Goal: Task Accomplishment & Management: Manage account settings

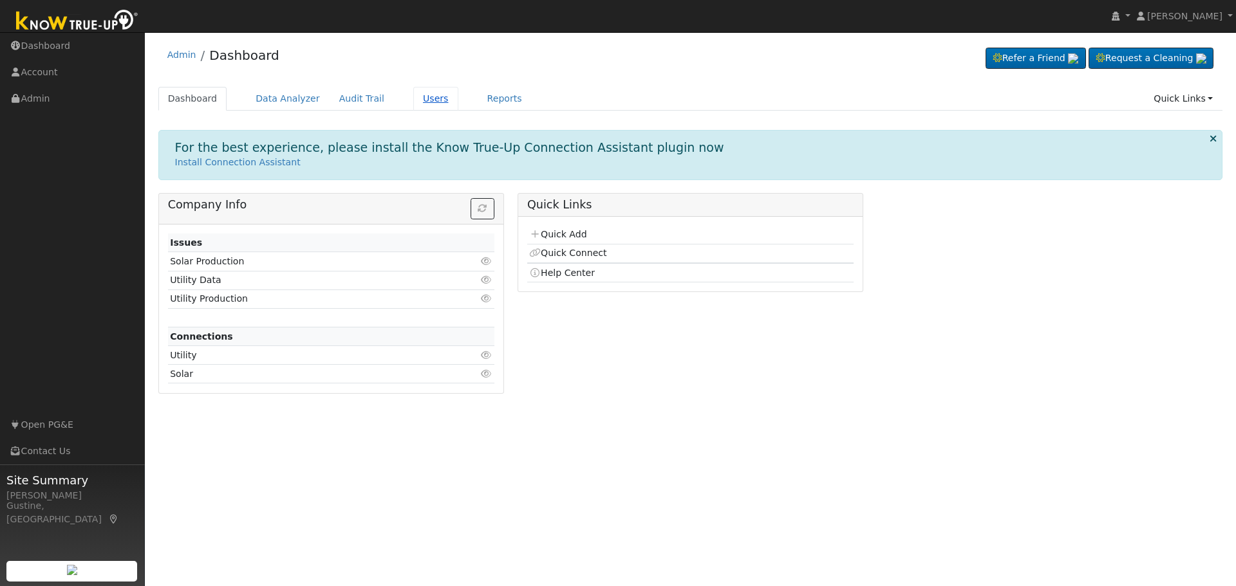
click at [416, 102] on link "Users" at bounding box center [435, 99] width 45 height 24
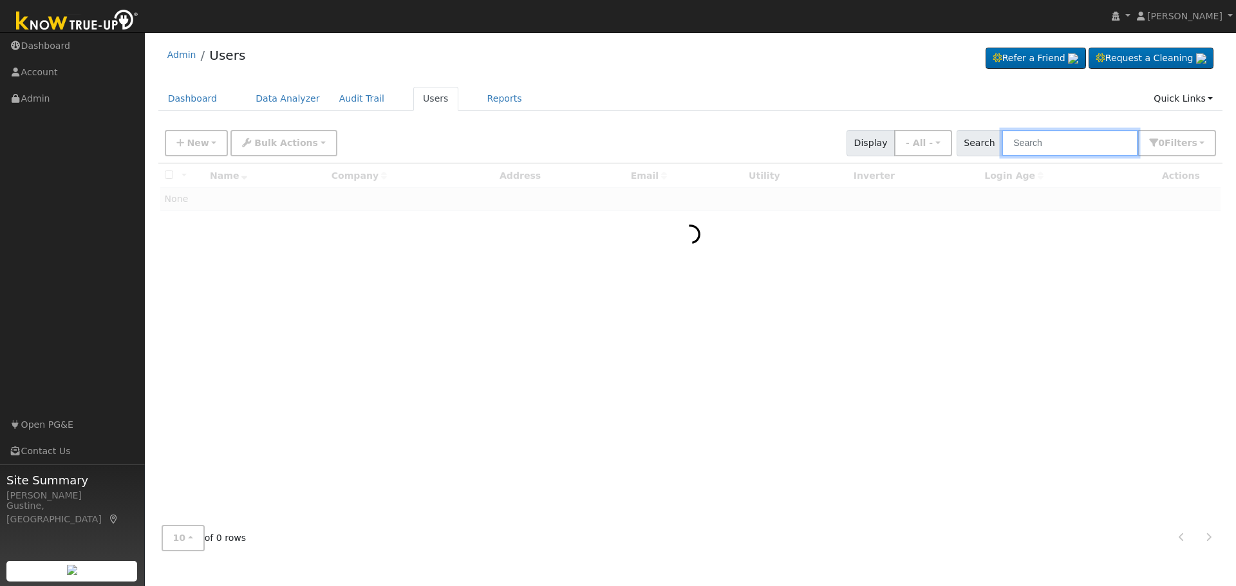
click at [1122, 131] on input "text" at bounding box center [1069, 143] width 136 height 26
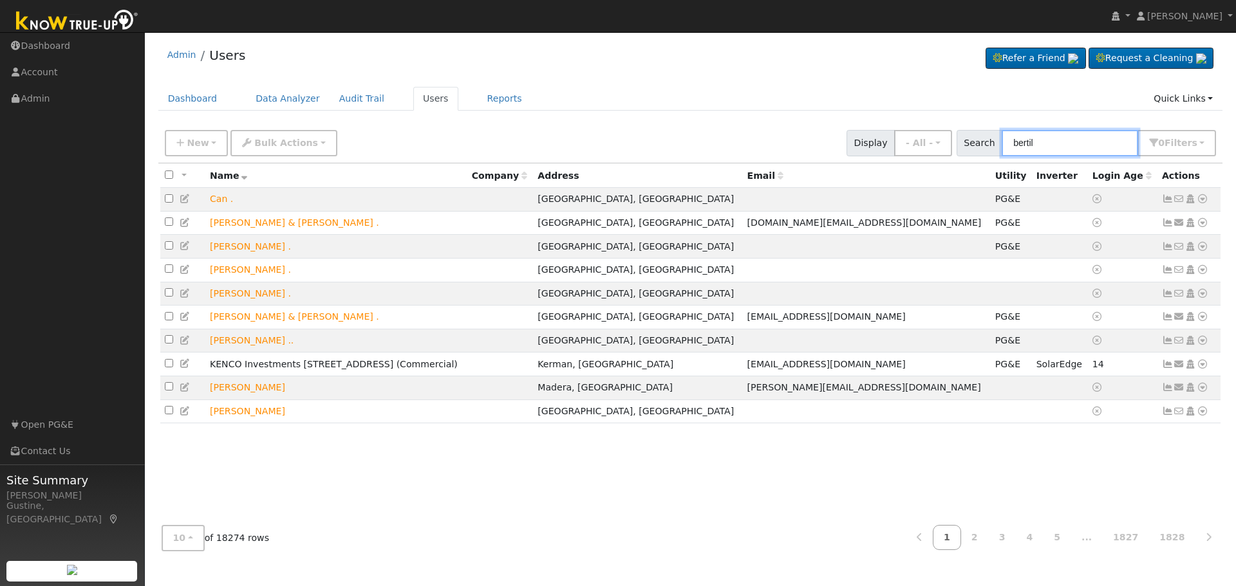
type input "bertil"
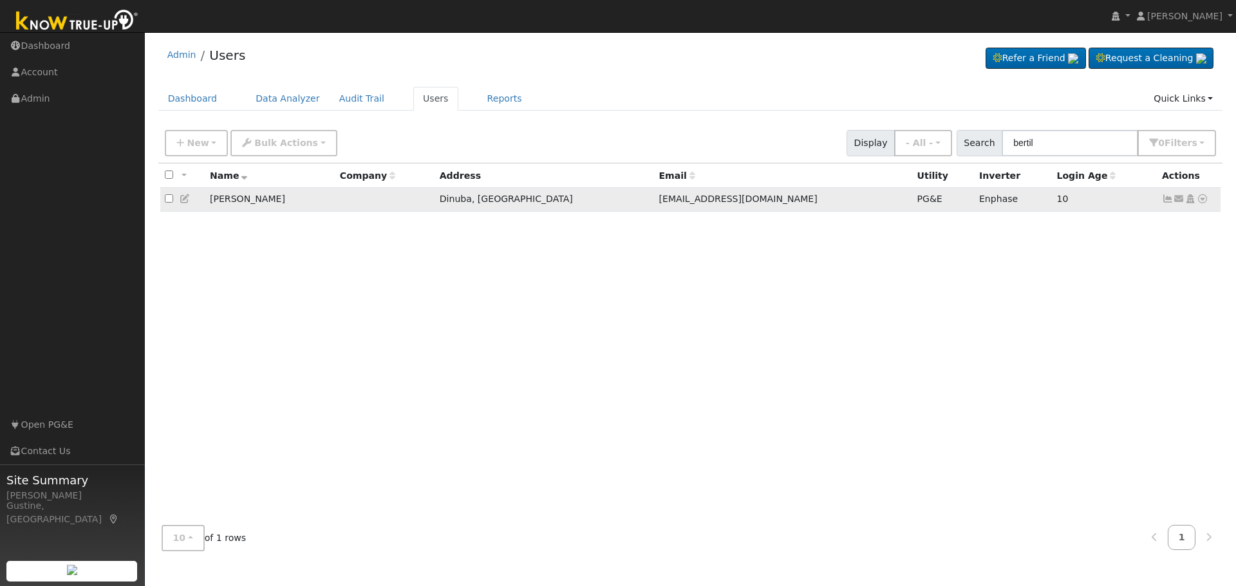
click at [1171, 202] on icon at bounding box center [1168, 198] width 12 height 9
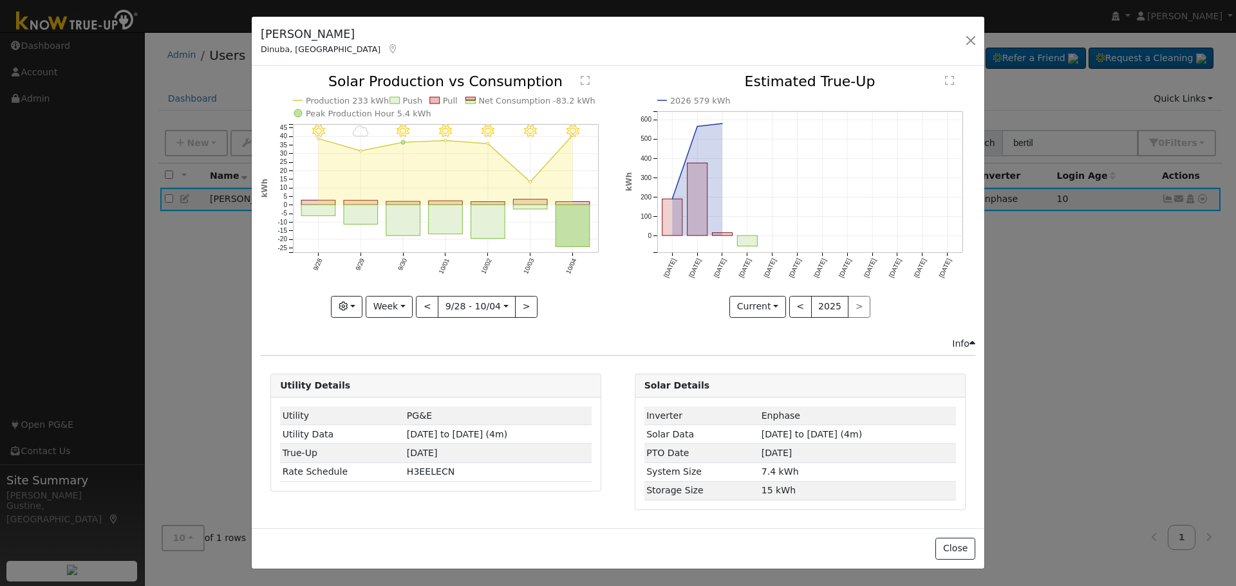
click at [570, 221] on rect "onclick=""" at bounding box center [573, 226] width 34 height 42
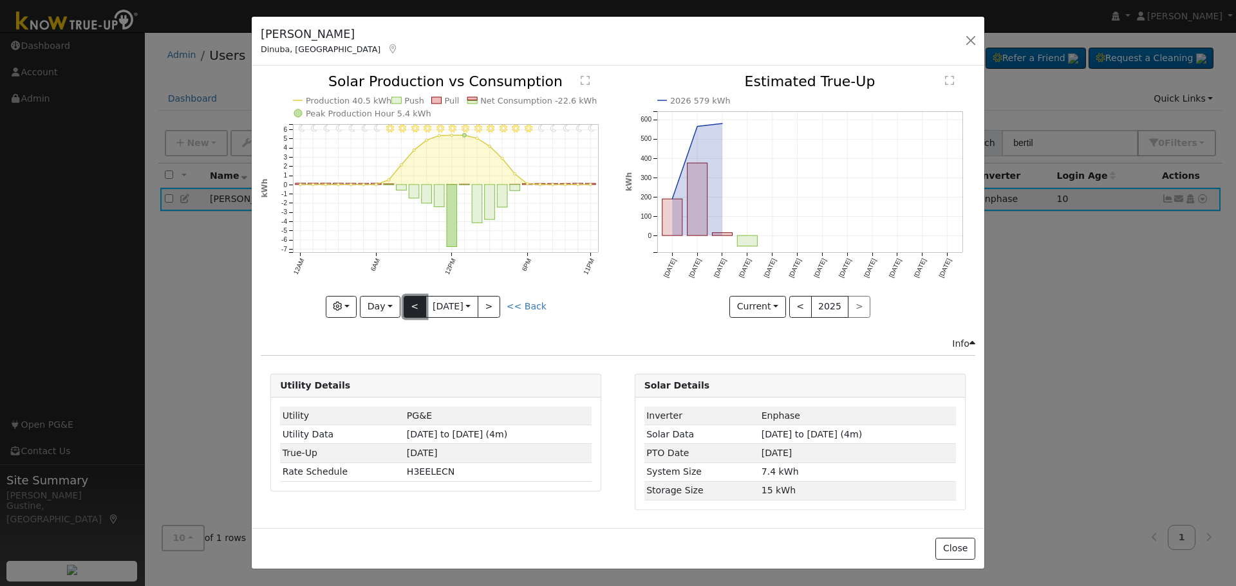
click at [414, 305] on button "<" at bounding box center [414, 307] width 23 height 22
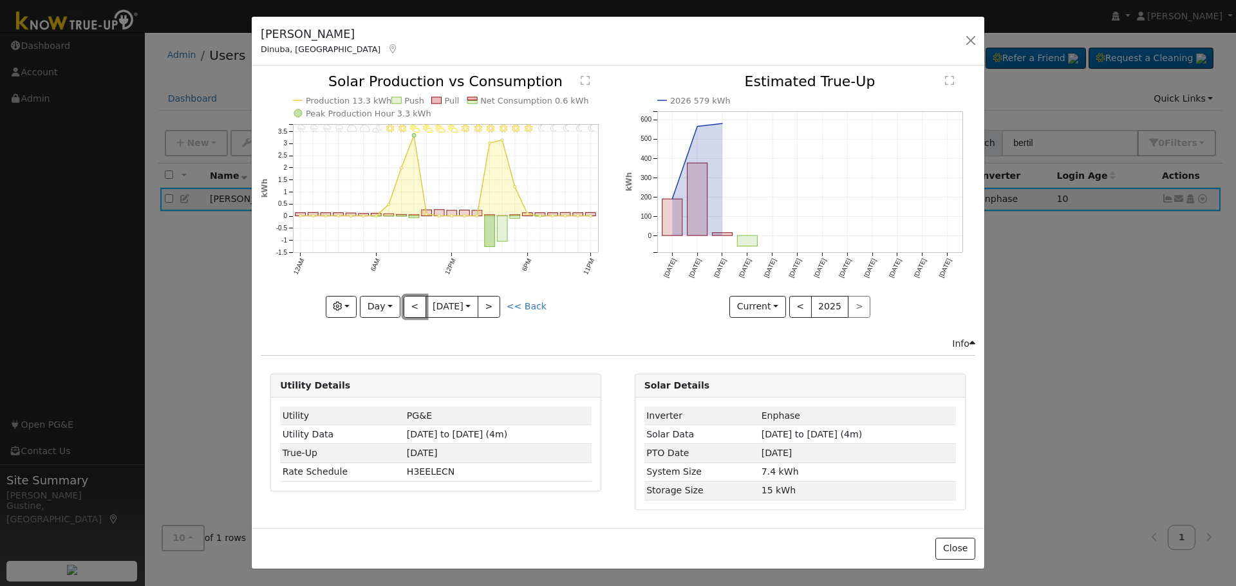
click at [411, 302] on button "<" at bounding box center [414, 307] width 23 height 22
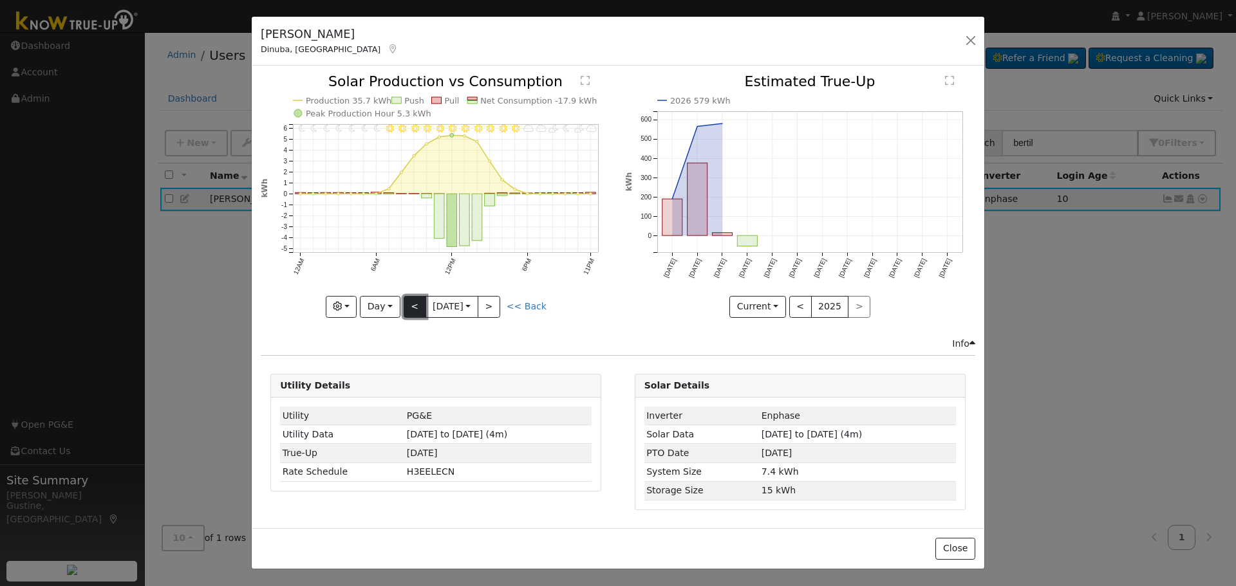
click at [411, 299] on button "<" at bounding box center [414, 307] width 23 height 22
click at [420, 308] on button "<" at bounding box center [414, 307] width 23 height 22
type input "[DATE]"
click at [411, 307] on div at bounding box center [436, 196] width 350 height 243
click at [964, 44] on button "button" at bounding box center [970, 41] width 18 height 18
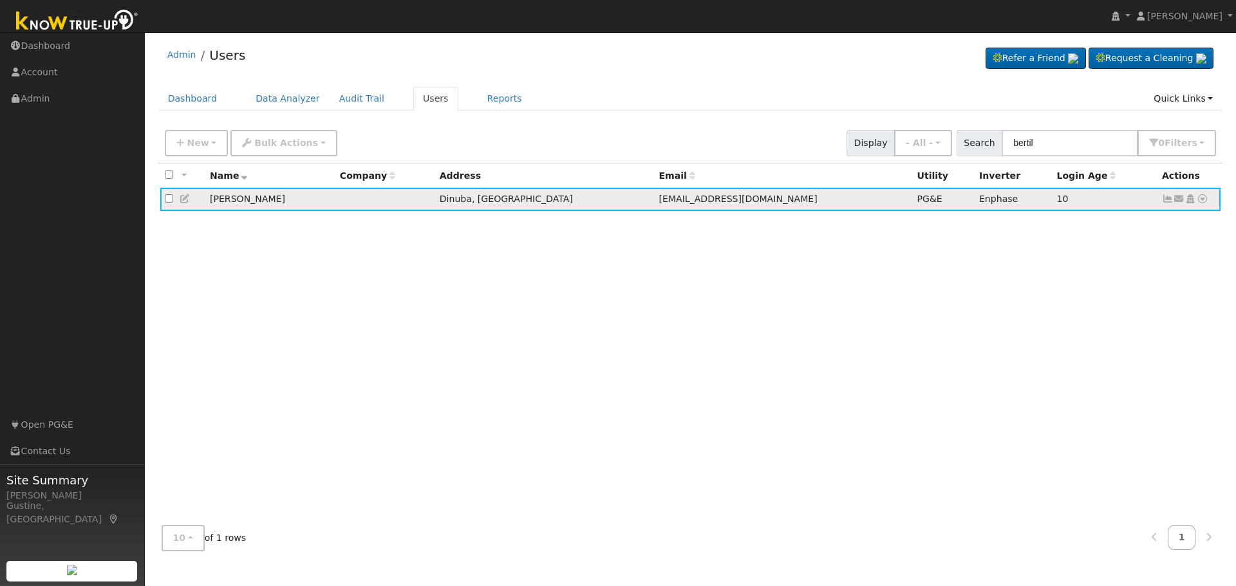
click at [1205, 202] on icon at bounding box center [1202, 198] width 12 height 9
click at [1190, 221] on link "Data Analyzer" at bounding box center [1159, 221] width 93 height 18
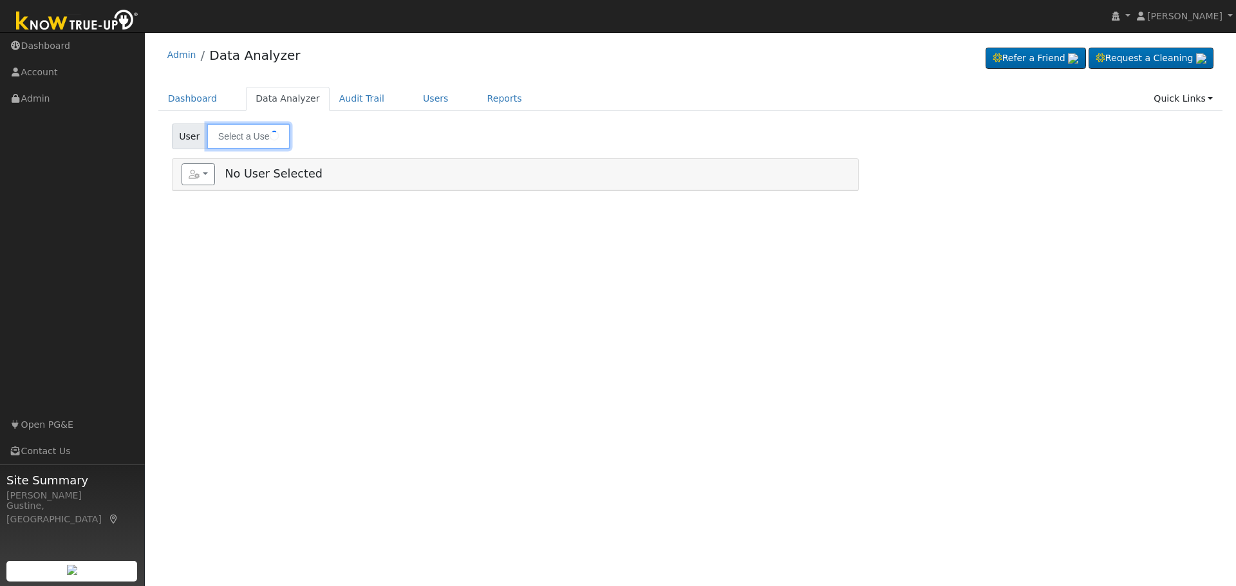
type input "[PERSON_NAME]"
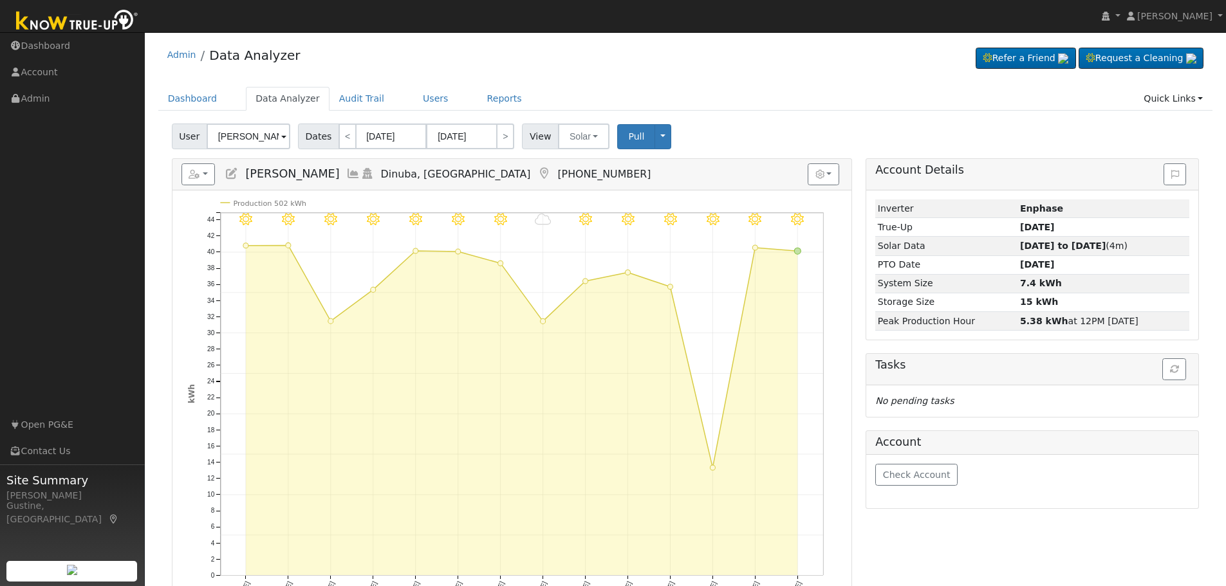
click at [940, 488] on div "Check Account" at bounding box center [1032, 481] width 332 height 53
click at [939, 482] on button "Check Account" at bounding box center [916, 475] width 82 height 22
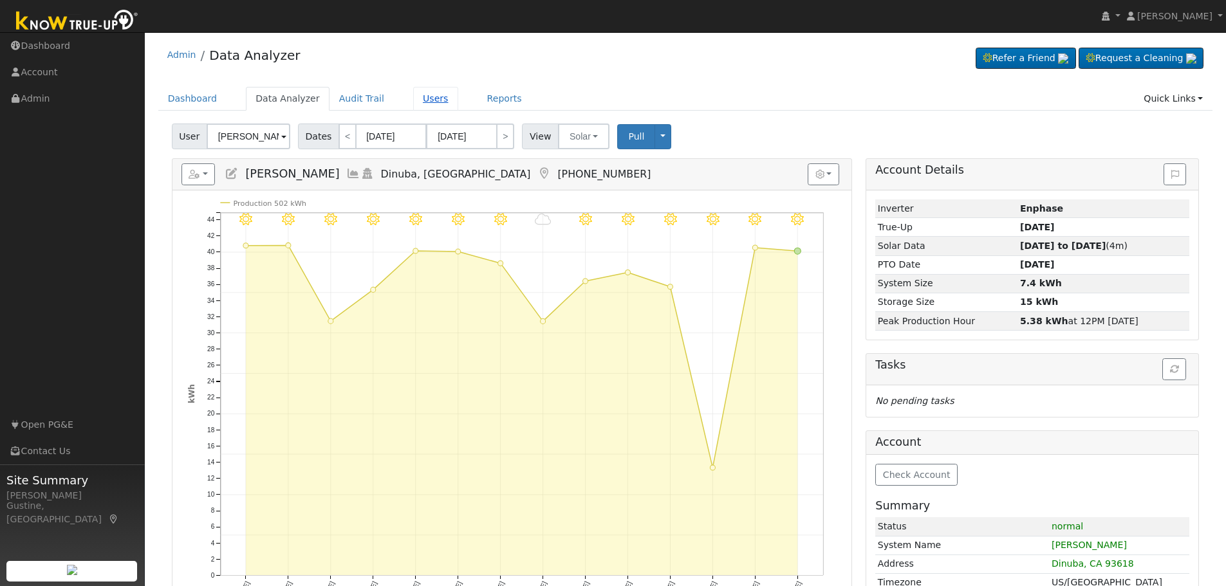
click at [429, 98] on link "Users" at bounding box center [435, 99] width 45 height 24
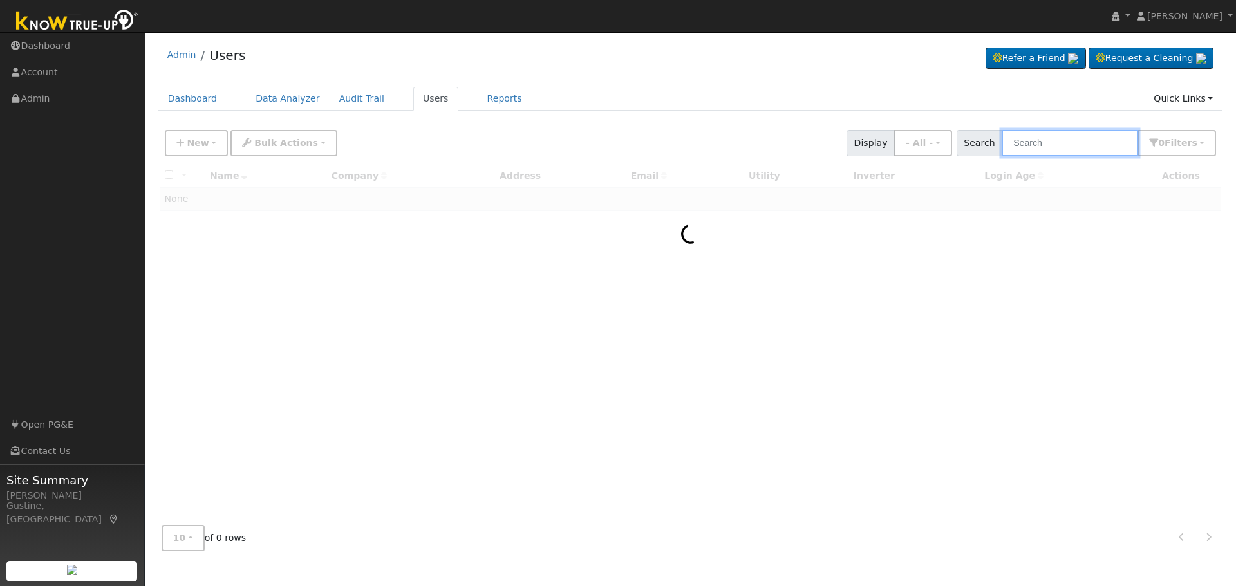
click at [1051, 133] on input "text" at bounding box center [1069, 143] width 136 height 26
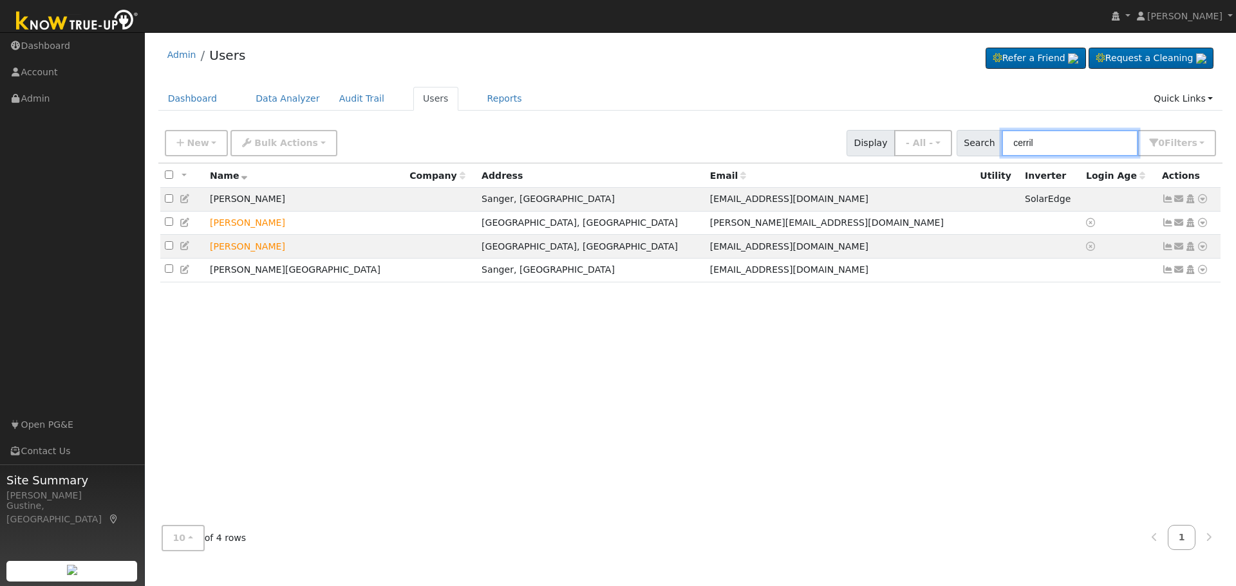
click at [1048, 142] on input "cerril" at bounding box center [1069, 143] width 136 height 26
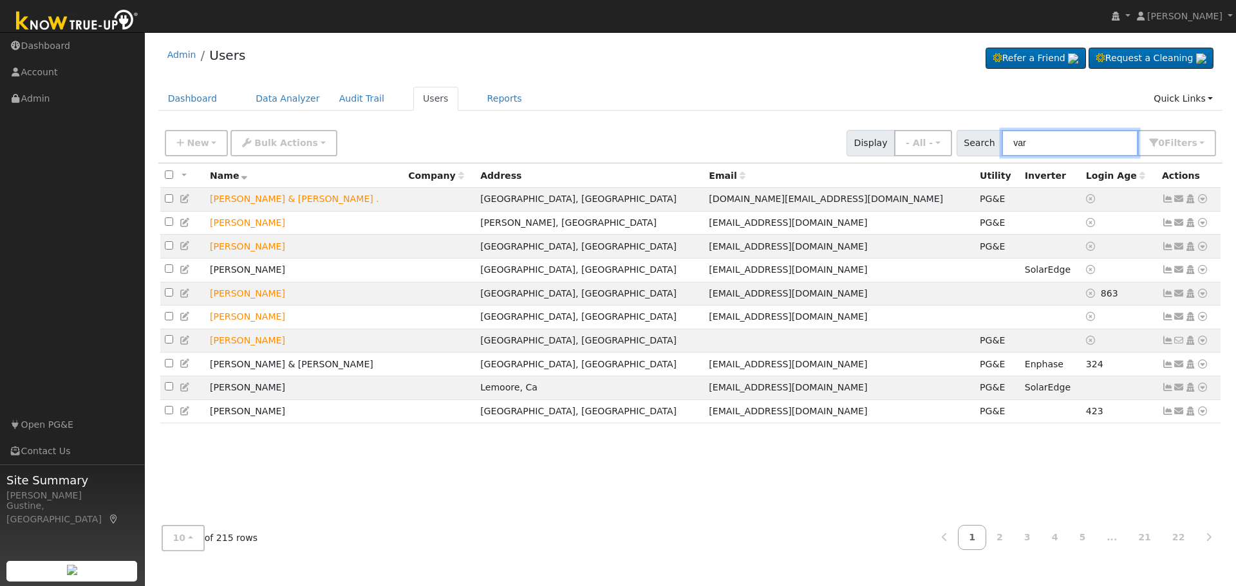
click at [1048, 143] on input "var" at bounding box center [1069, 143] width 136 height 26
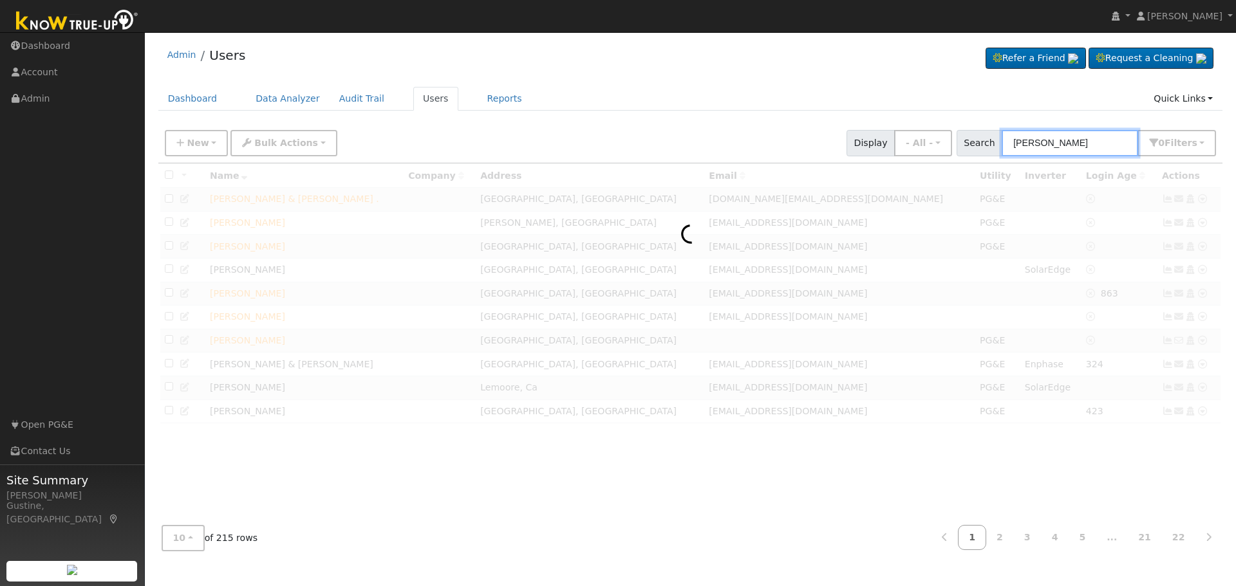
type input "[PERSON_NAME]"
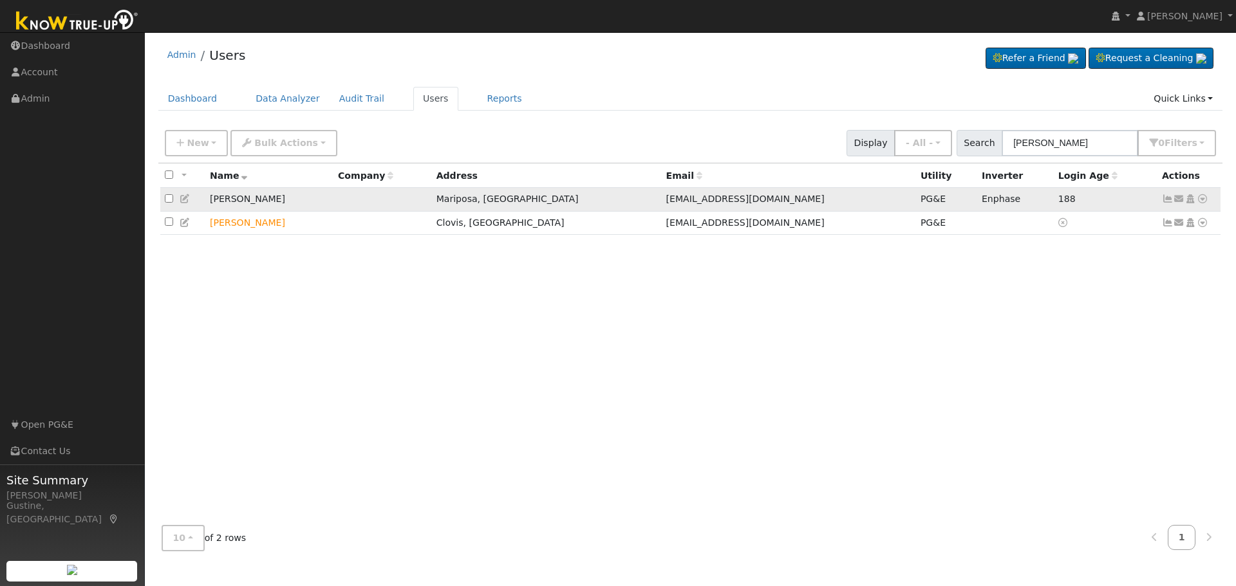
click at [1170, 203] on icon at bounding box center [1168, 198] width 12 height 9
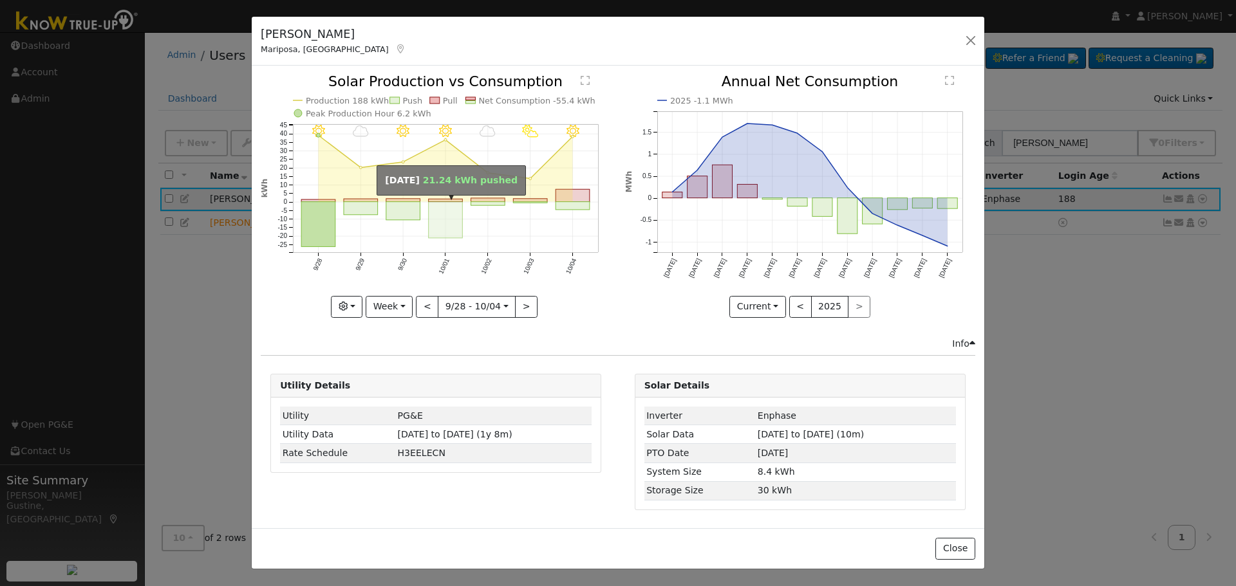
click at [449, 227] on rect "onclick=""" at bounding box center [446, 220] width 34 height 36
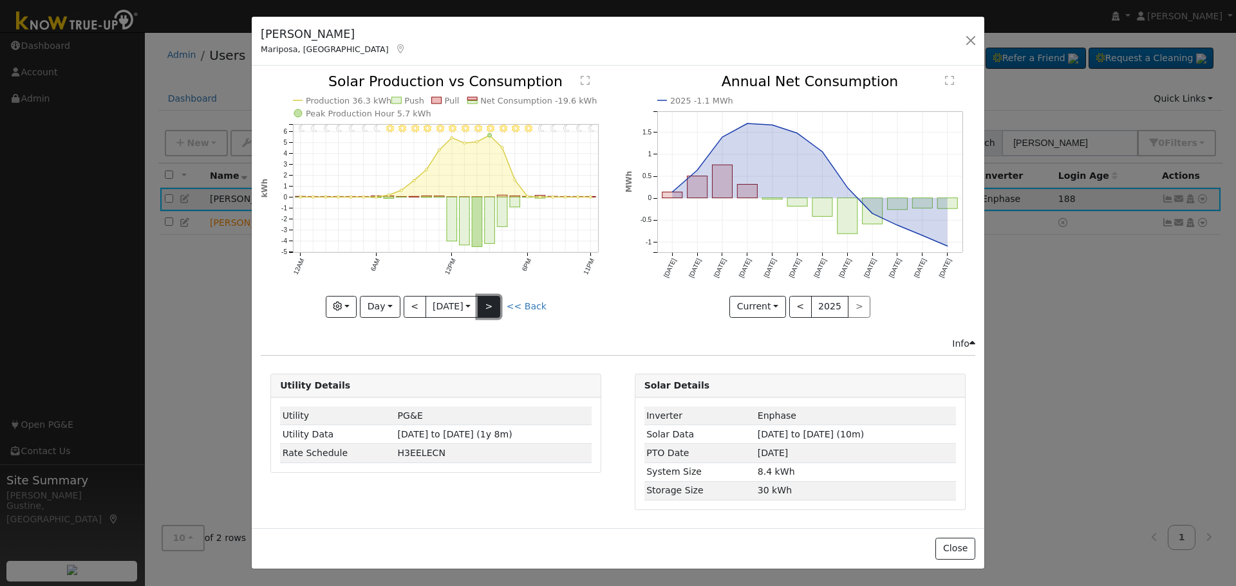
click at [500, 299] on button ">" at bounding box center [488, 307] width 23 height 22
type input "[DATE]"
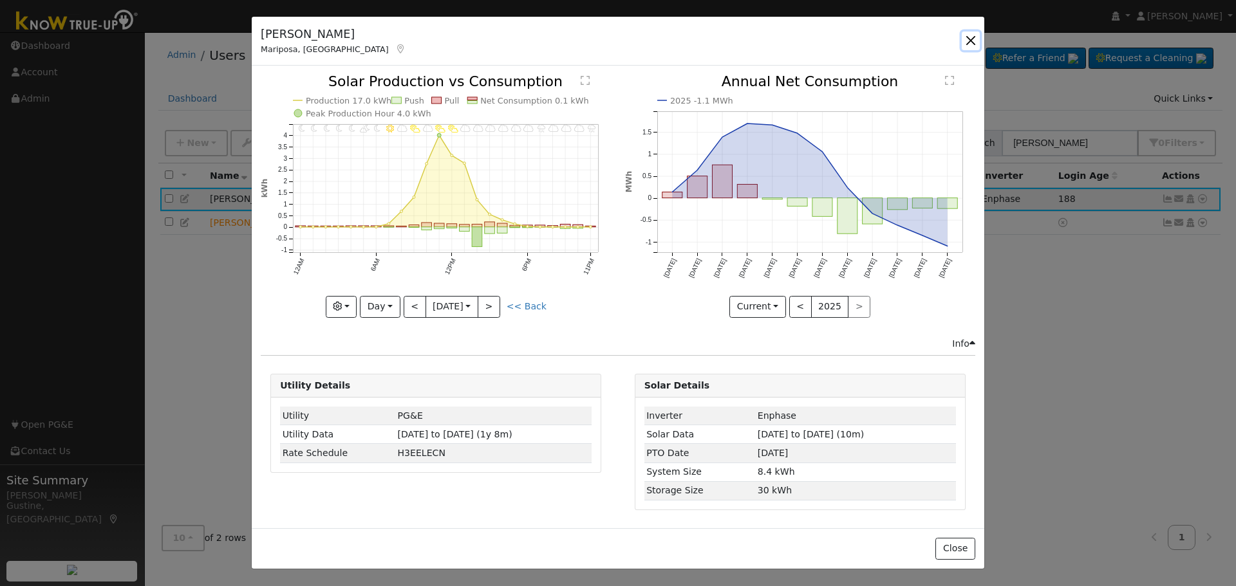
click at [974, 42] on button "button" at bounding box center [970, 41] width 18 height 18
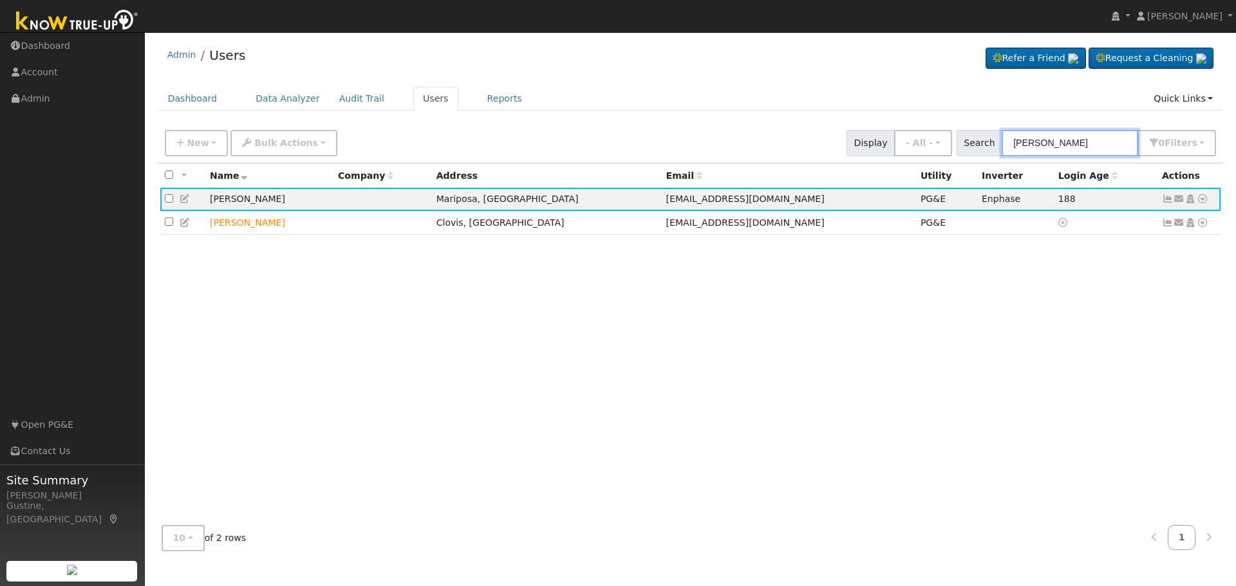
drag, startPoint x: 1070, startPoint y: 154, endPoint x: 711, endPoint y: 125, distance: 360.2
click at [714, 125] on div "New Add User Quick Add Quick Connect Quick Convert Lead Bulk Actions Send Email…" at bounding box center [690, 143] width 1064 height 39
type input "[PERSON_NAME]"
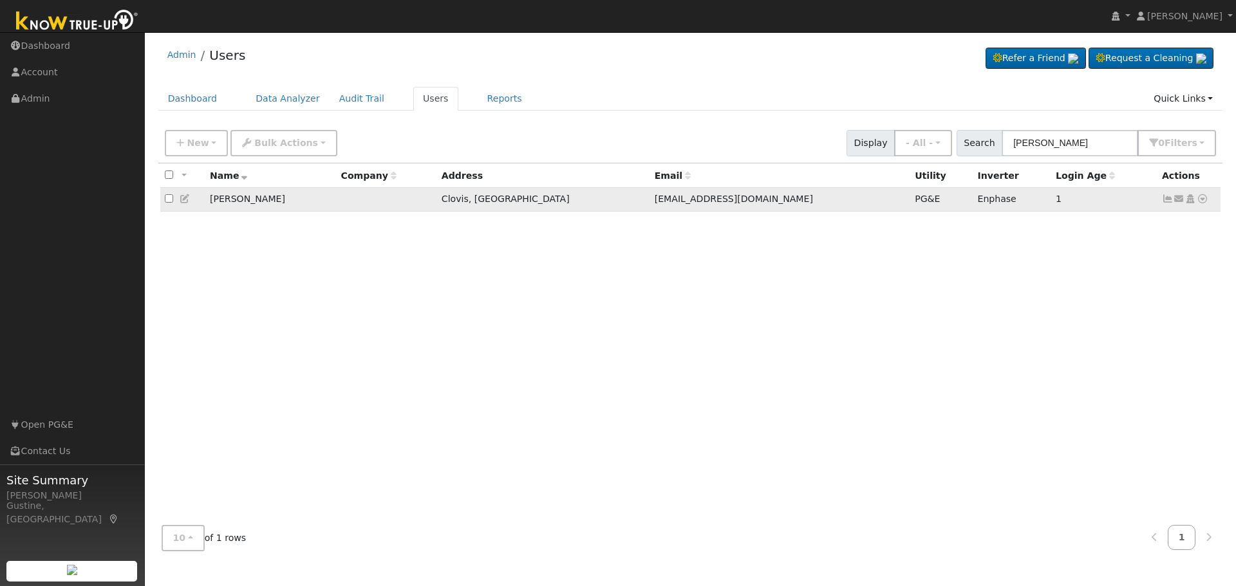
click at [1163, 201] on icon at bounding box center [1168, 198] width 12 height 9
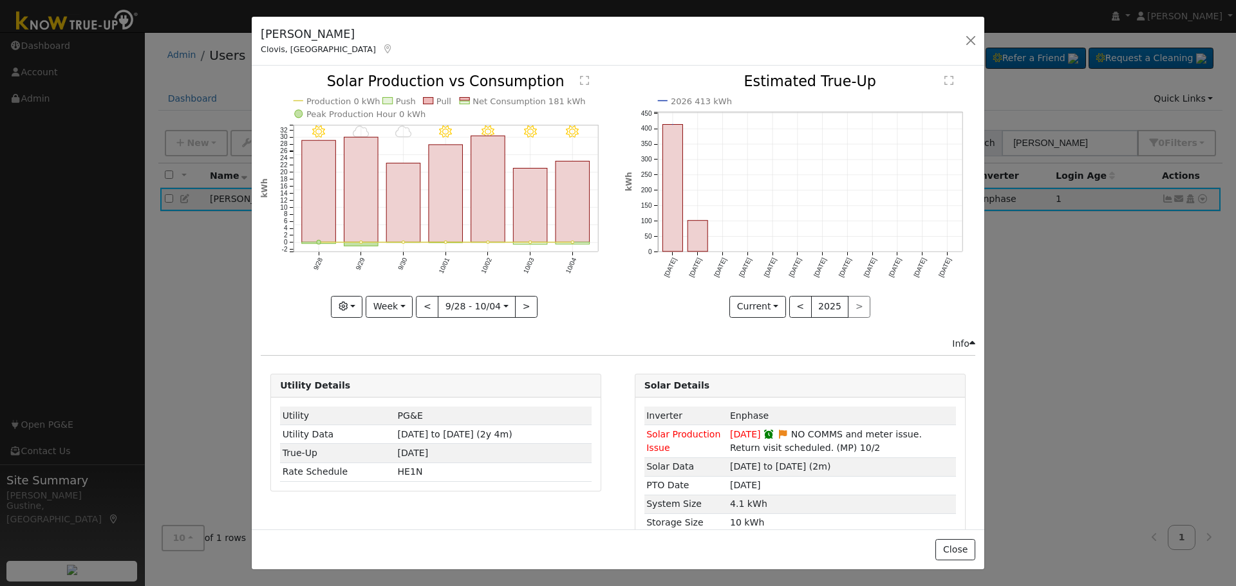
click at [588, 205] on icon "10/04 - Clear 10/03 - MostlyClear 10/02 - MostlyClear 10/01 - Clear 9/30 - Clou…" at bounding box center [436, 195] width 350 height 241
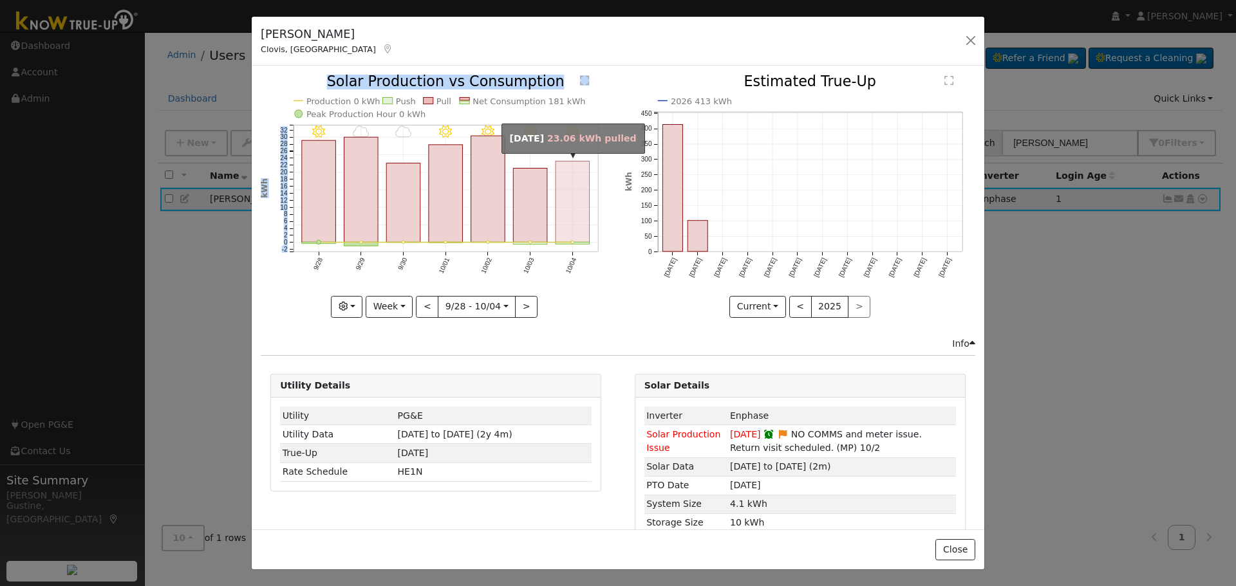
click at [577, 209] on rect "onclick=""" at bounding box center [572, 202] width 34 height 81
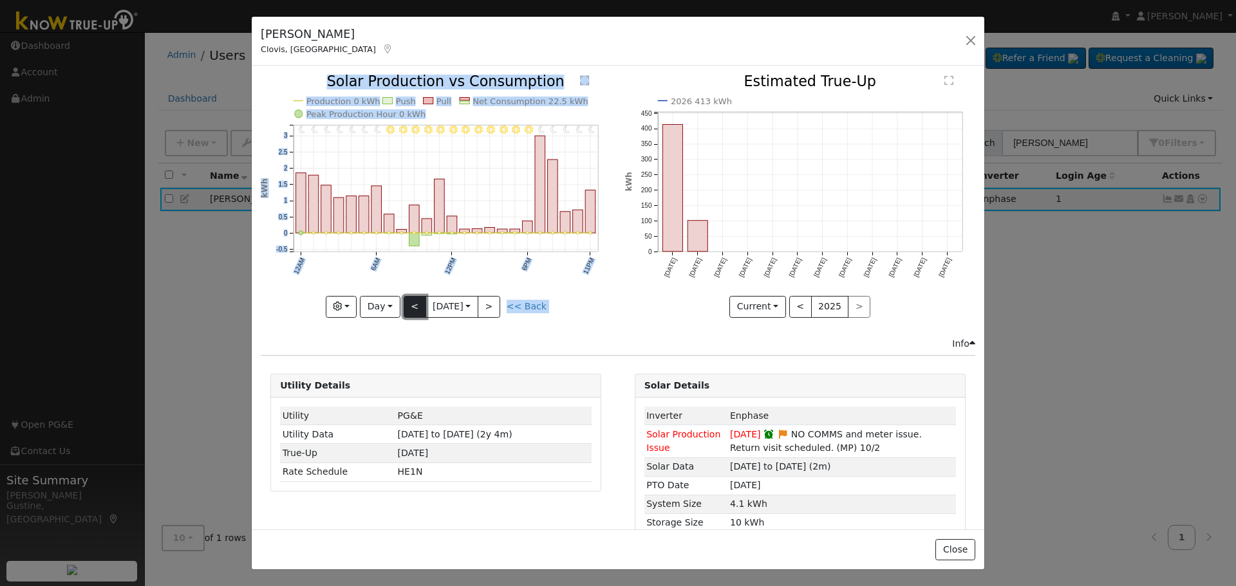
click at [409, 303] on button "<" at bounding box center [414, 307] width 23 height 22
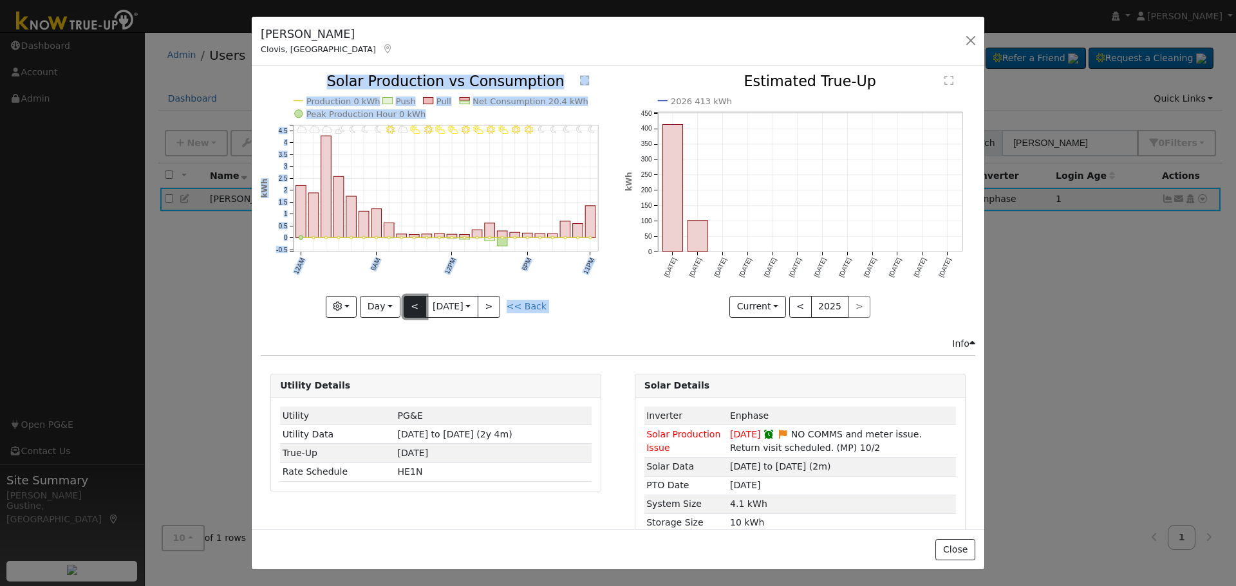
click at [409, 302] on button "<" at bounding box center [414, 307] width 23 height 22
type input "[DATE]"
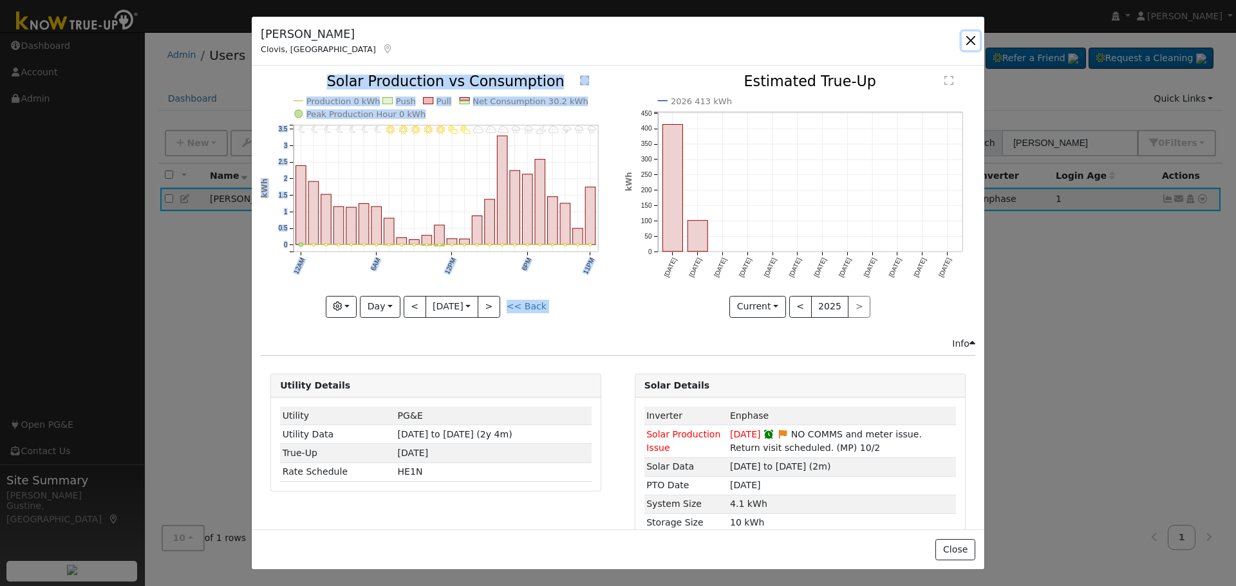
click at [974, 42] on button "button" at bounding box center [970, 41] width 18 height 18
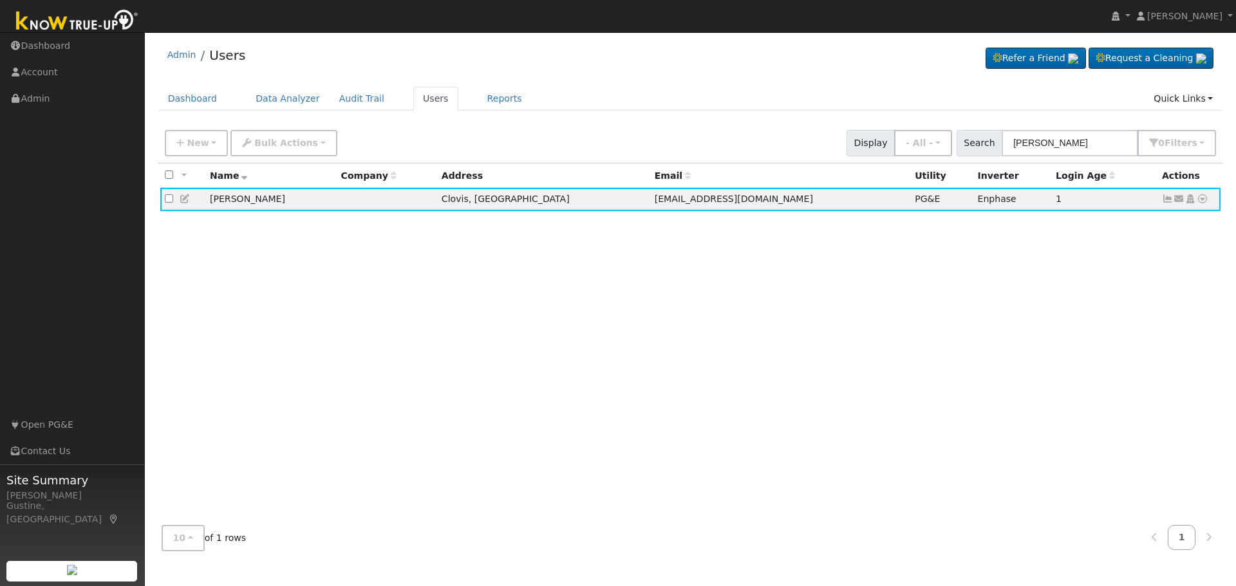
drag, startPoint x: 1075, startPoint y: 127, endPoint x: 1072, endPoint y: 136, distance: 10.2
click at [1073, 133] on div "New Add User Quick Add Quick Connect Quick Convert Lead Bulk Actions Send Email…" at bounding box center [690, 140] width 1056 height 31
click at [1072, 136] on input "[PERSON_NAME]" at bounding box center [1069, 143] width 136 height 26
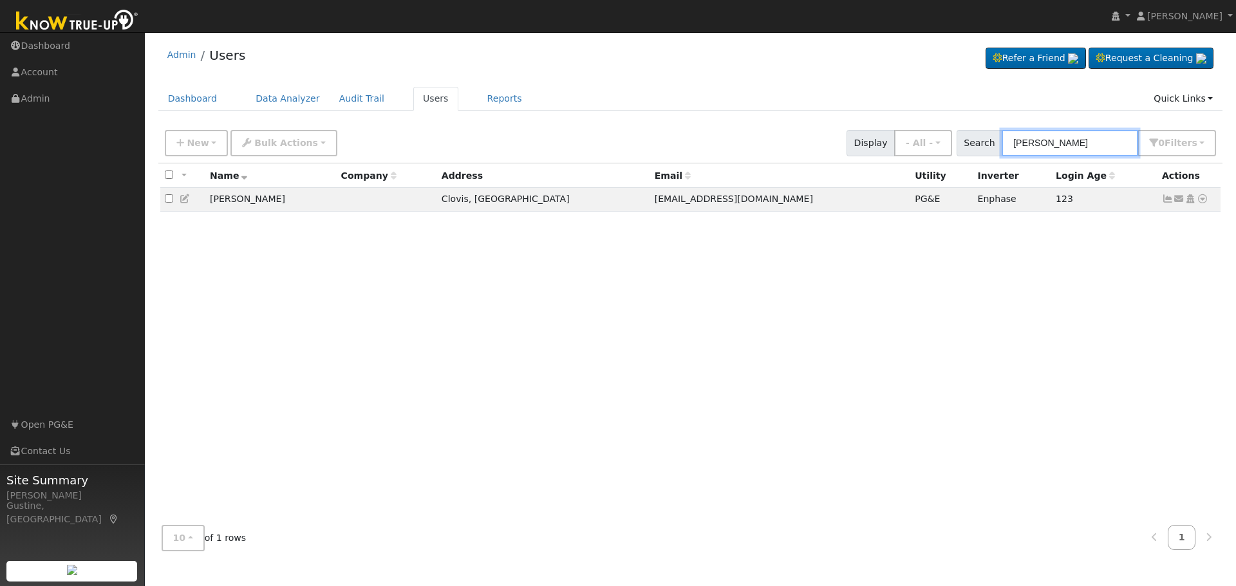
type input "[PERSON_NAME]"
click at [1173, 187] on th "Actions" at bounding box center [1189, 175] width 64 height 24
click at [1166, 199] on icon at bounding box center [1168, 198] width 12 height 9
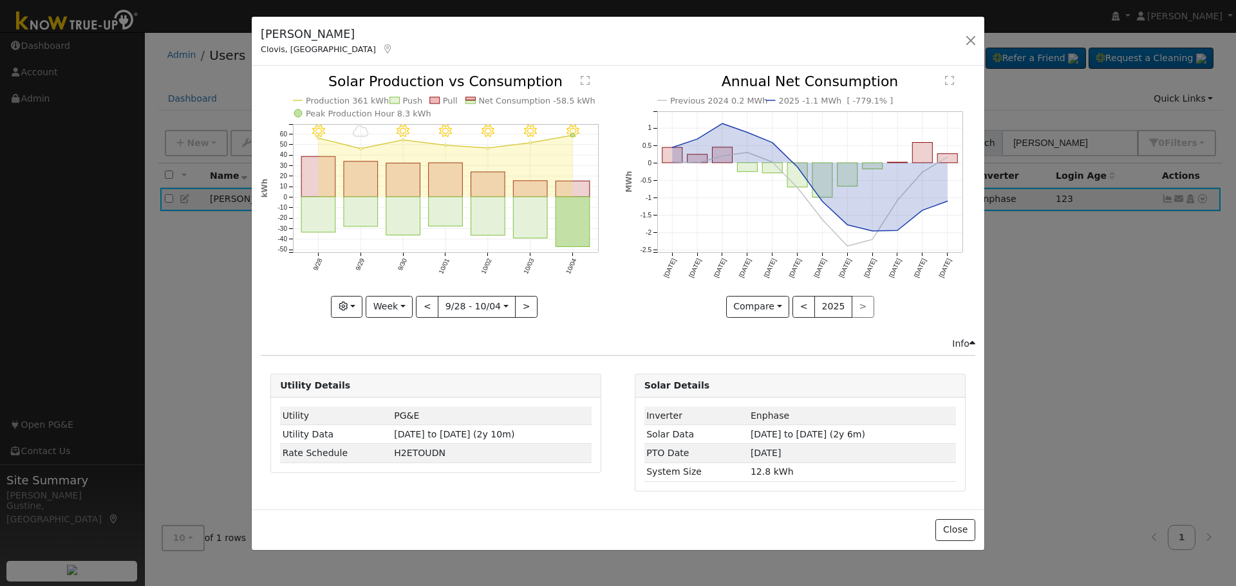
click at [582, 211] on rect "onclick=""" at bounding box center [573, 222] width 34 height 50
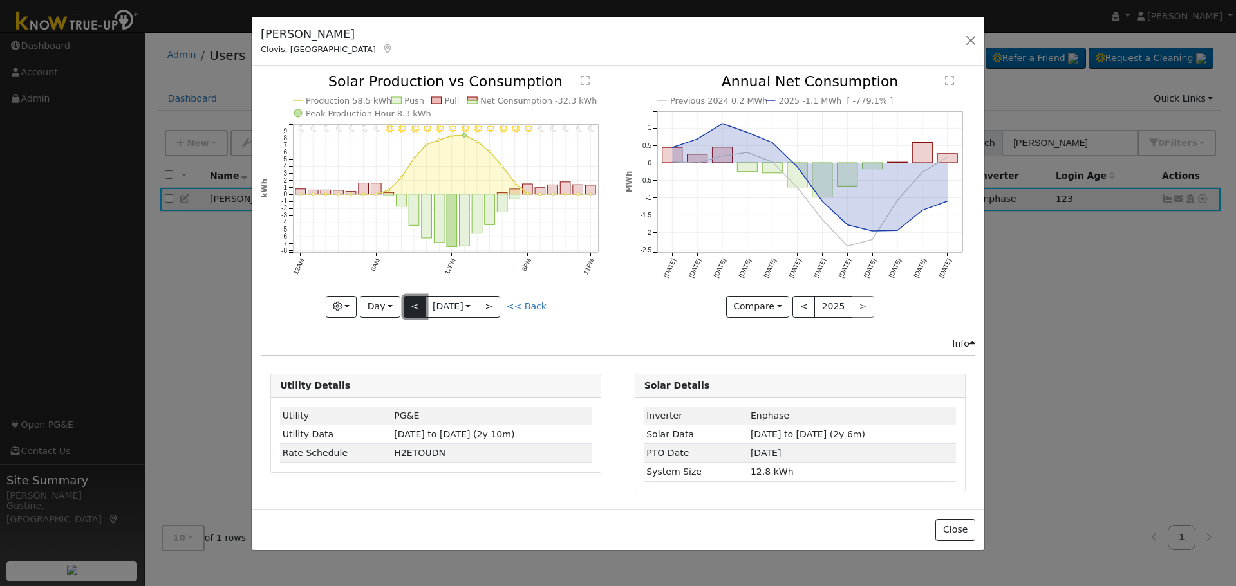
click at [407, 306] on button "<" at bounding box center [414, 307] width 23 height 22
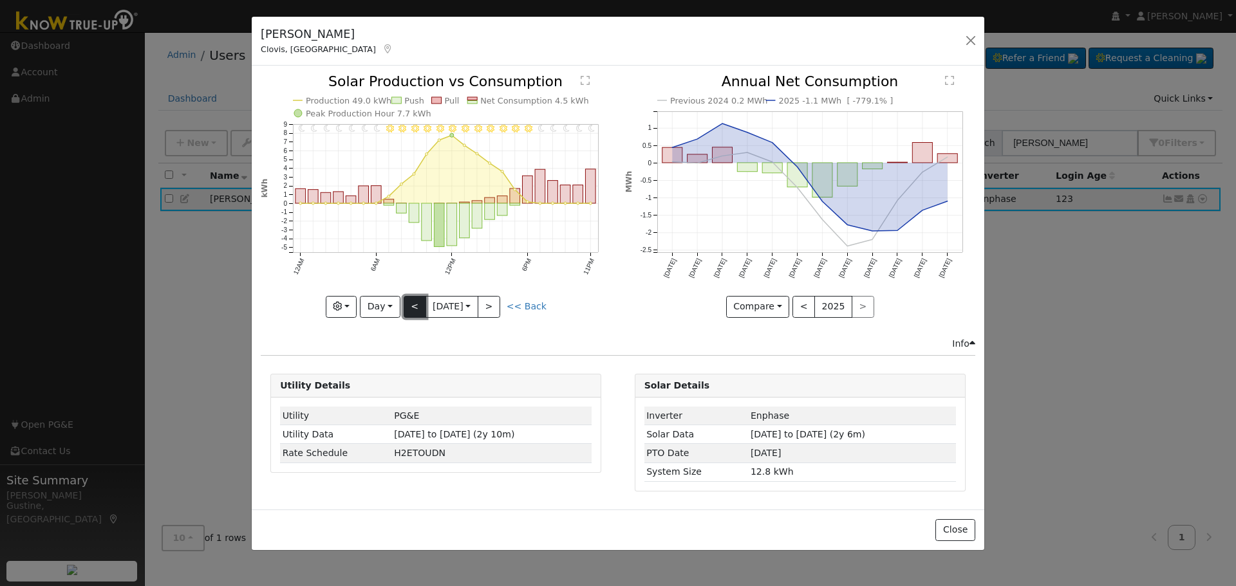
click at [407, 306] on button "<" at bounding box center [414, 307] width 23 height 22
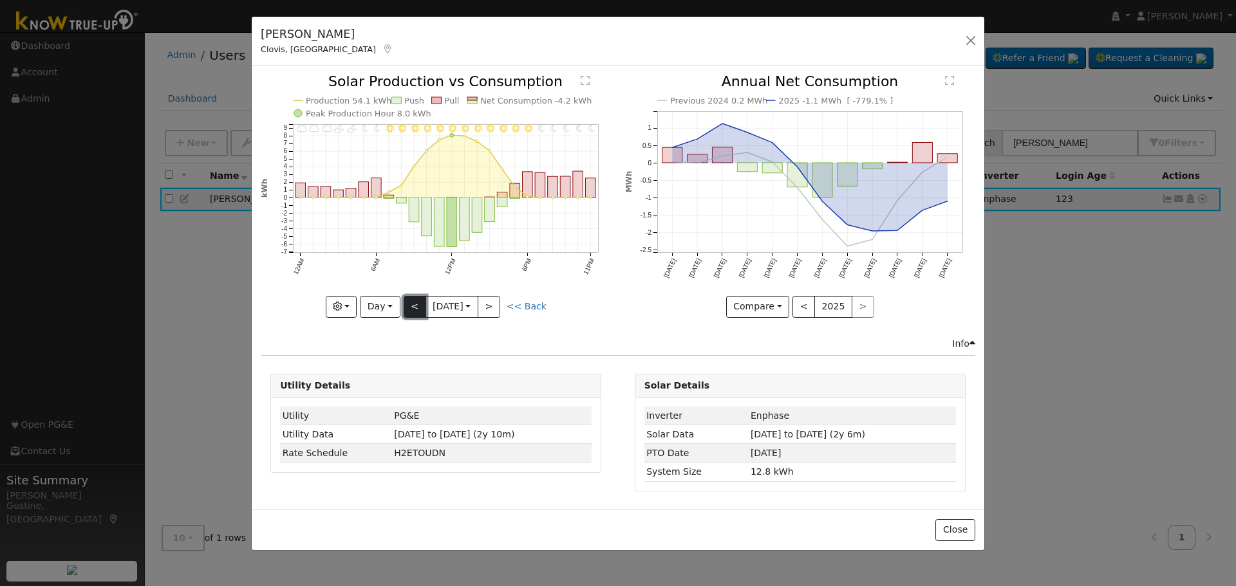
click at [407, 306] on button "<" at bounding box center [414, 307] width 23 height 22
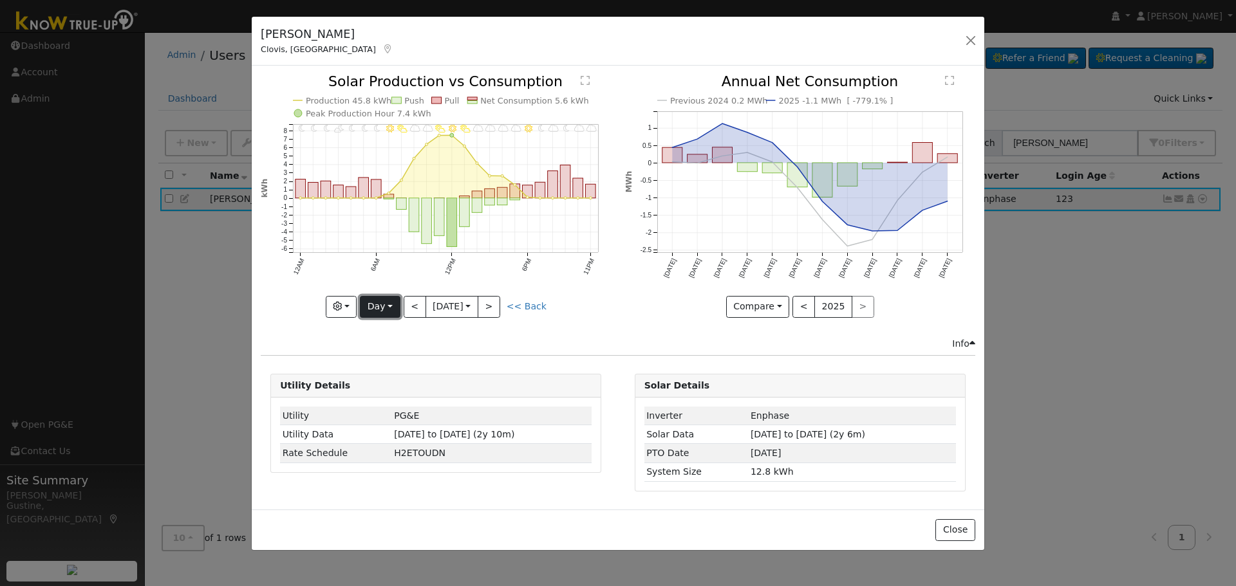
click at [386, 308] on button "Day" at bounding box center [380, 307] width 40 height 22
click at [387, 350] on link "Week" at bounding box center [404, 351] width 89 height 18
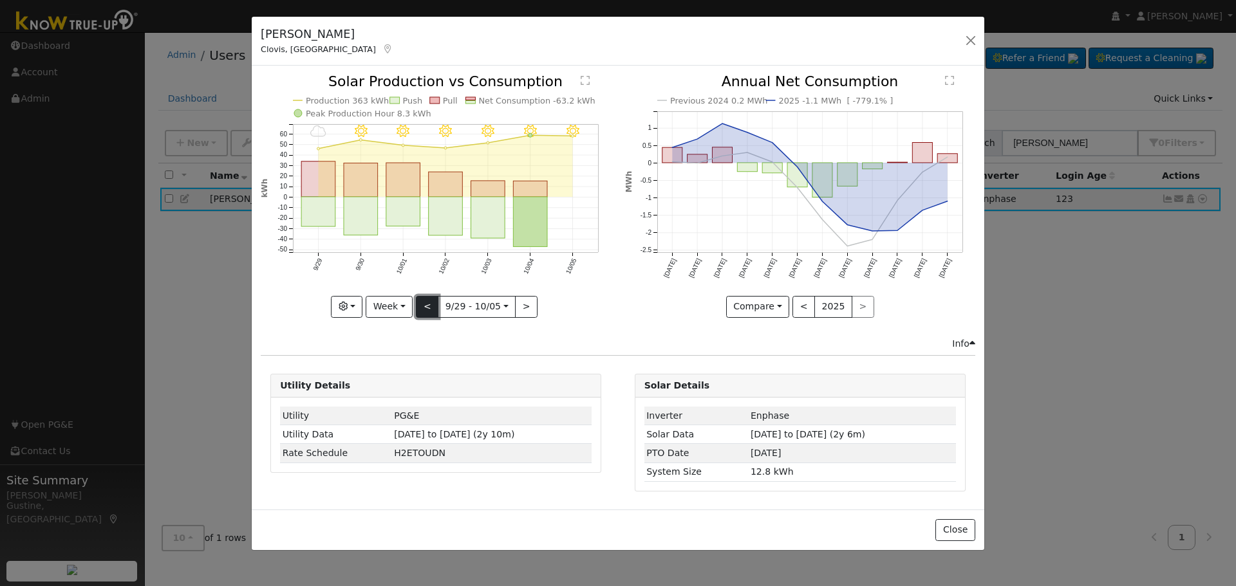
click at [430, 305] on button "<" at bounding box center [427, 307] width 23 height 22
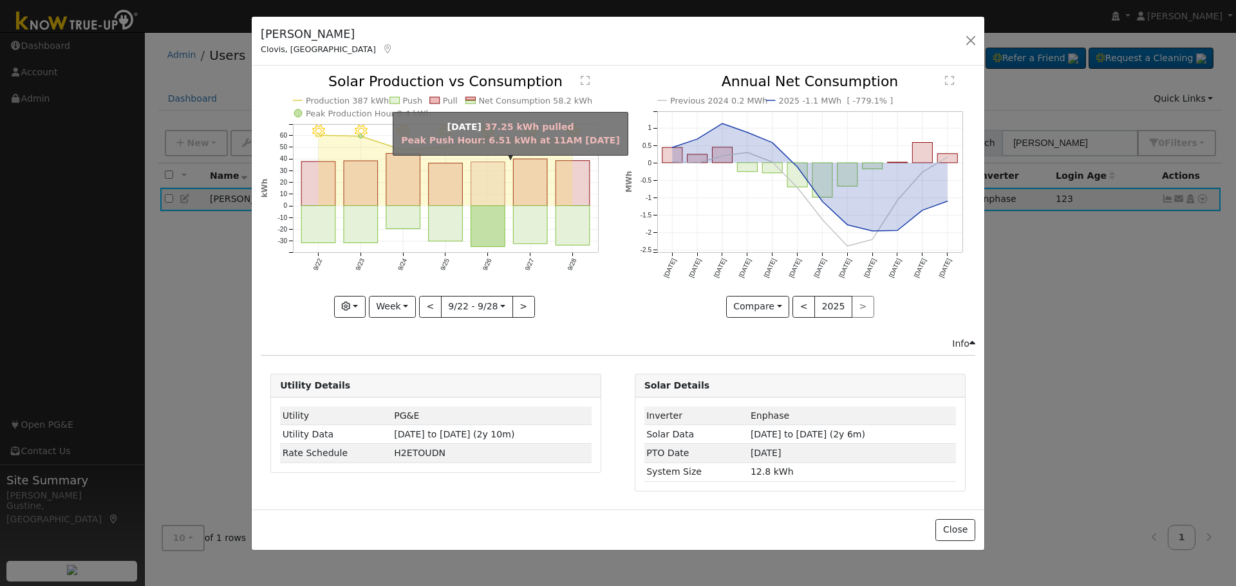
click at [499, 171] on rect "onclick=""" at bounding box center [488, 184] width 34 height 44
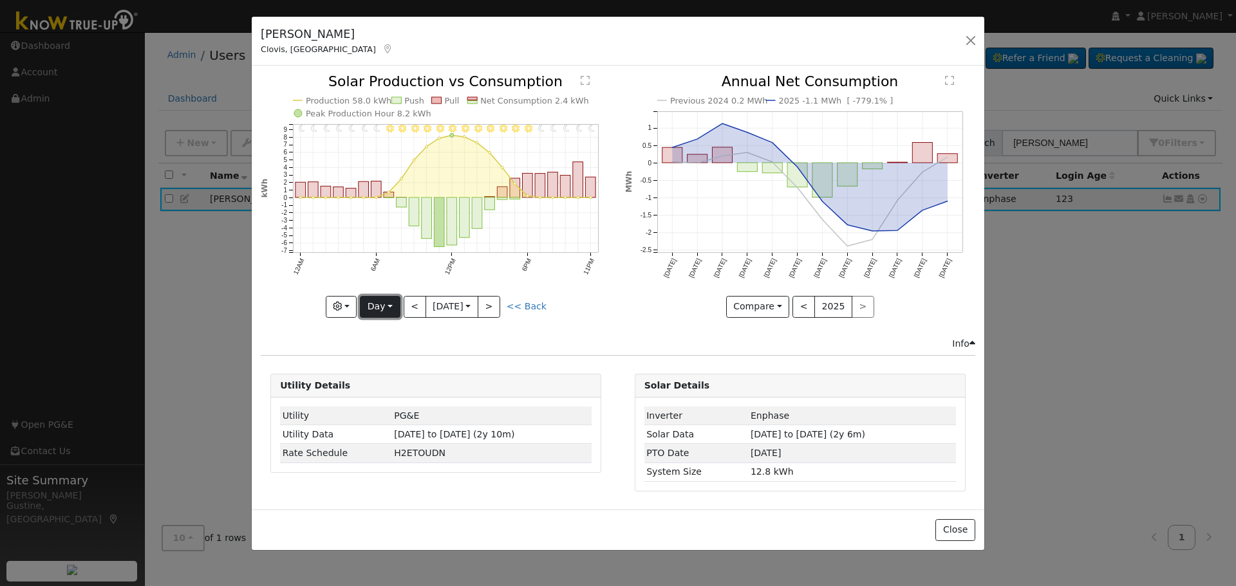
click at [384, 299] on button "Day" at bounding box center [380, 307] width 40 height 22
click at [378, 380] on link "Year" at bounding box center [404, 387] width 89 height 18
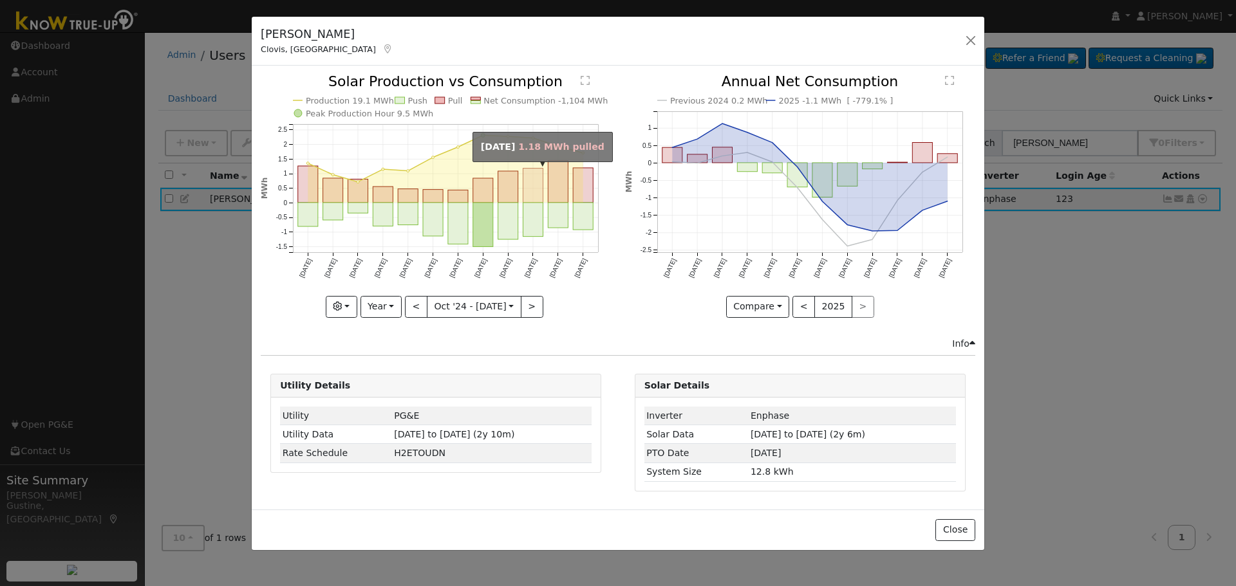
click at [536, 175] on rect "onclick=""" at bounding box center [533, 186] width 20 height 34
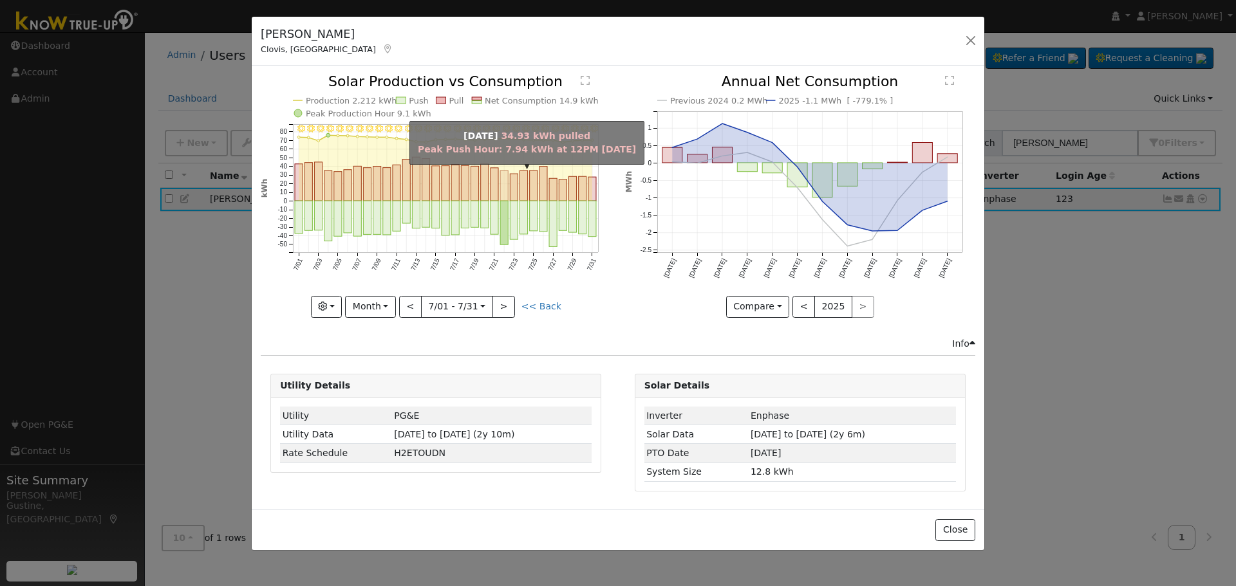
click at [502, 172] on rect "onclick=""" at bounding box center [504, 186] width 8 height 30
type input "[DATE]"
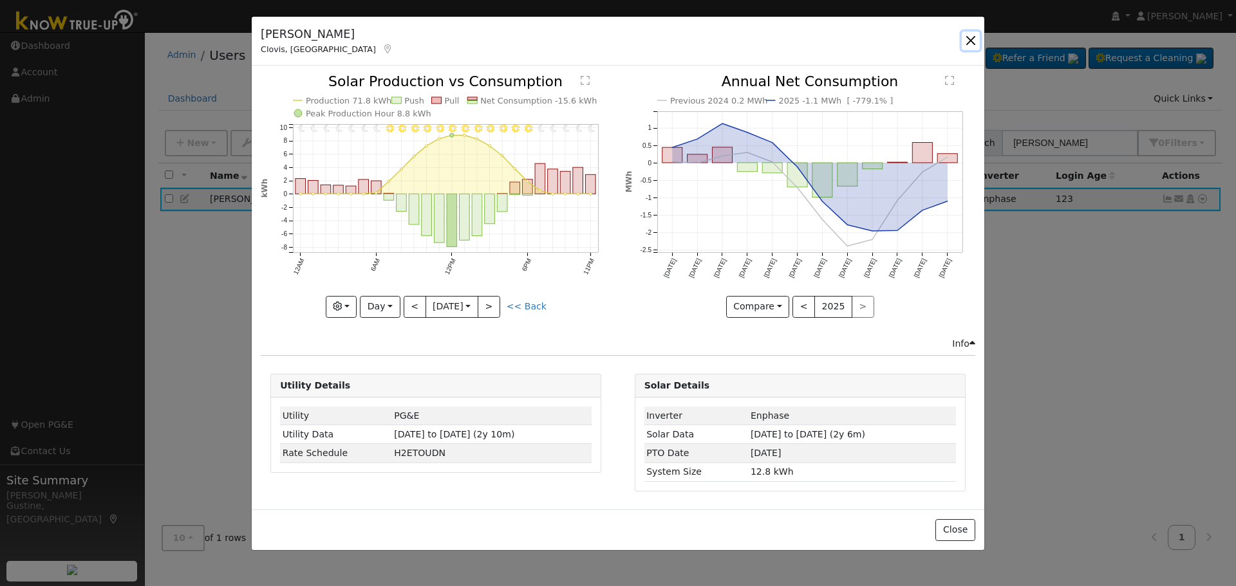
click at [976, 42] on button "button" at bounding box center [970, 41] width 18 height 18
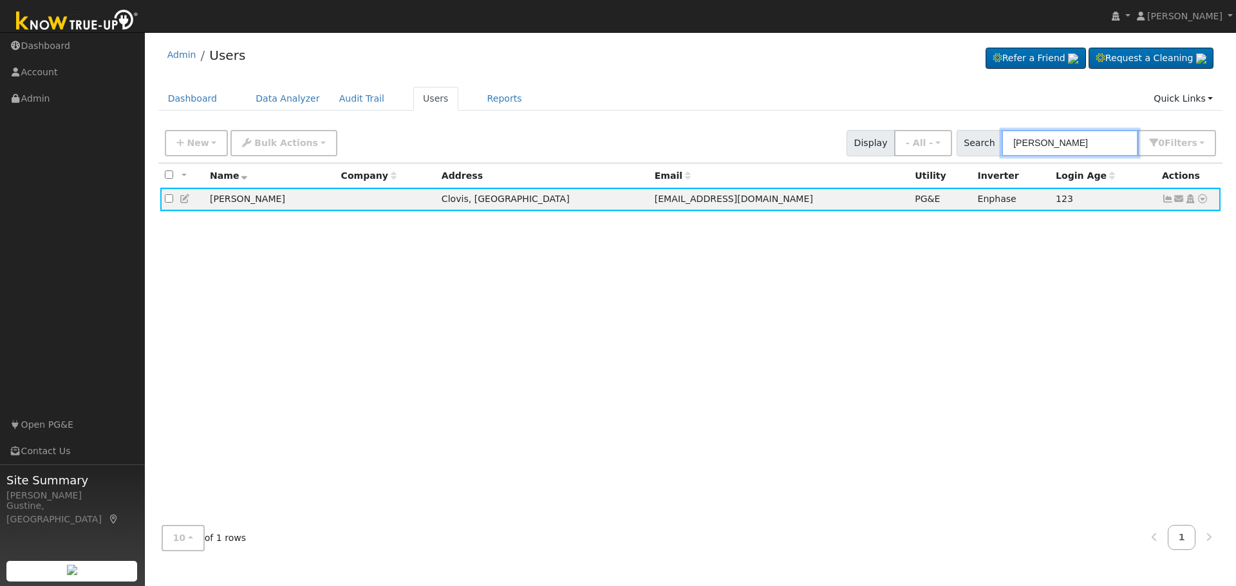
drag, startPoint x: 1131, startPoint y: 154, endPoint x: 905, endPoint y: 140, distance: 225.7
click at [914, 144] on div "New Add User Quick Add Quick Connect Quick Convert Lead Bulk Actions Send Email…" at bounding box center [690, 140] width 1056 height 31
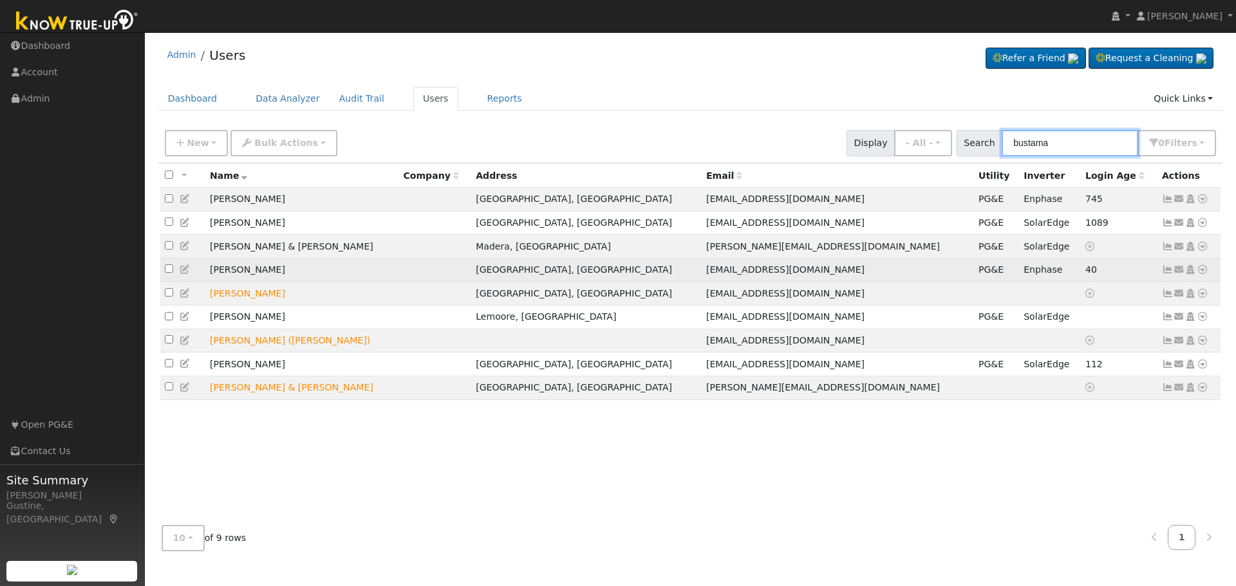
type input "bustama"
click at [1173, 274] on icon at bounding box center [1179, 269] width 12 height 9
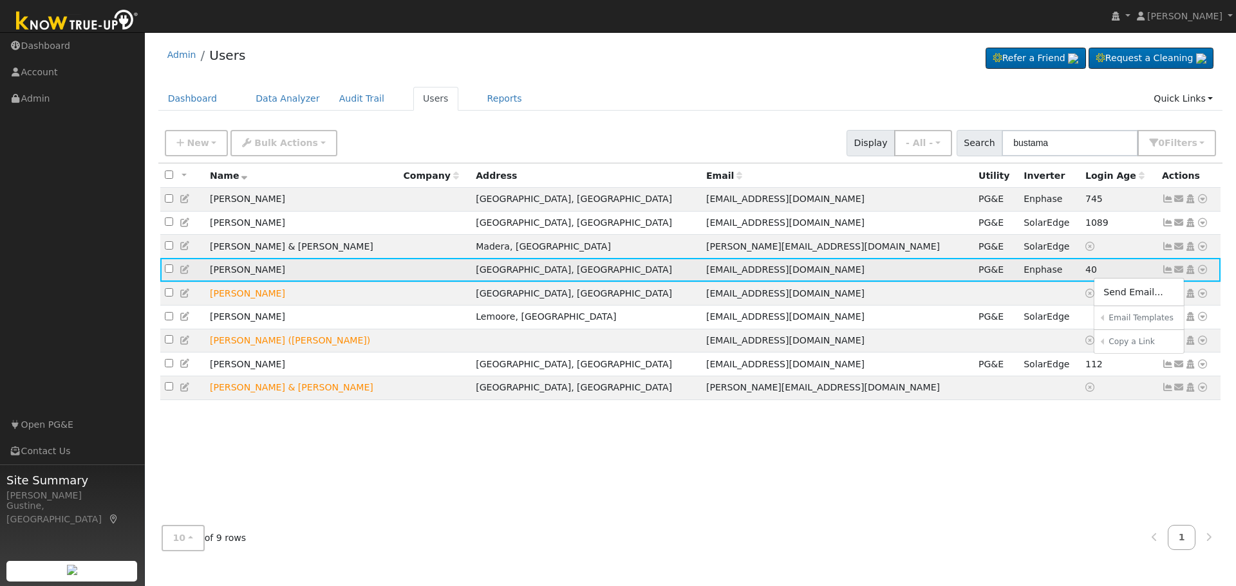
click at [1165, 274] on icon at bounding box center [1168, 269] width 12 height 9
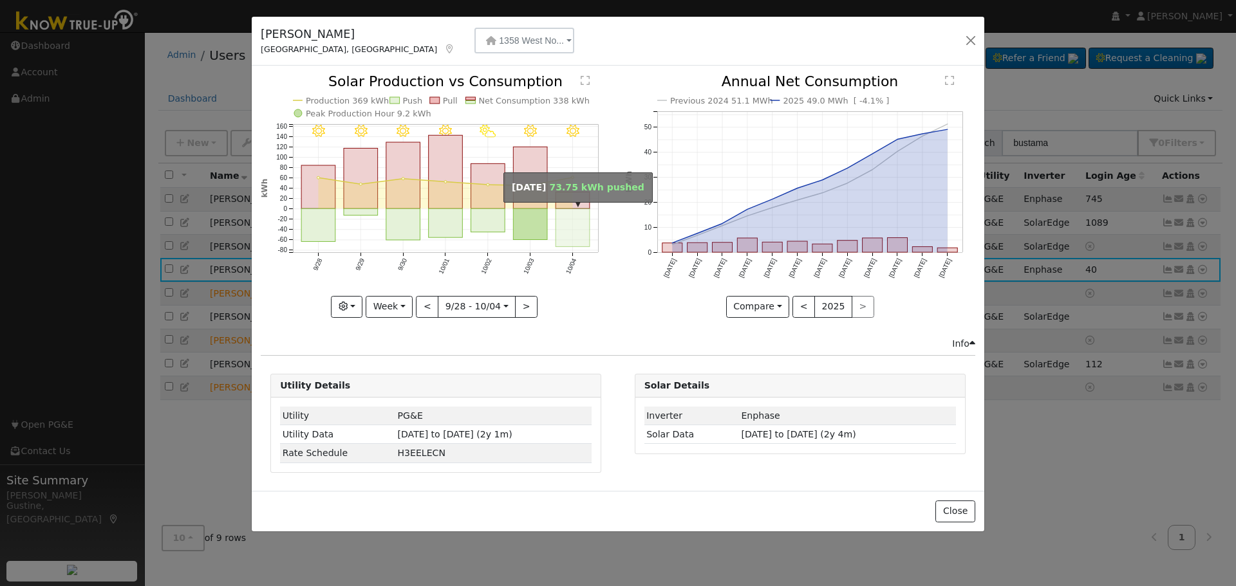
click at [575, 225] on rect "onclick=""" at bounding box center [573, 228] width 34 height 38
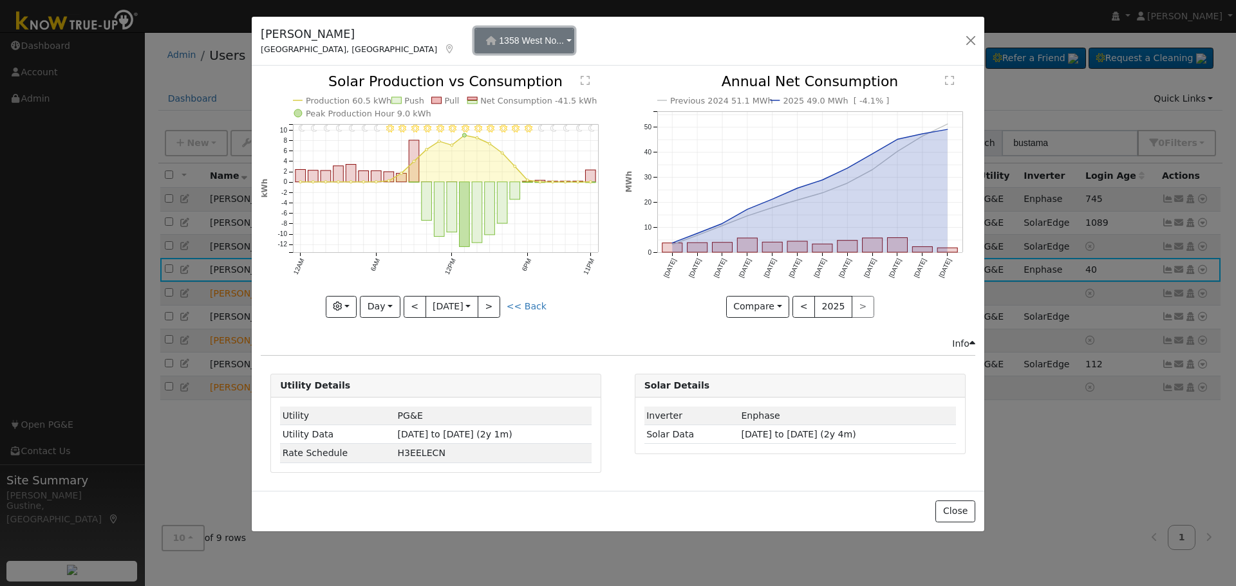
click at [474, 32] on button "1358 West No..." at bounding box center [524, 41] width 100 height 26
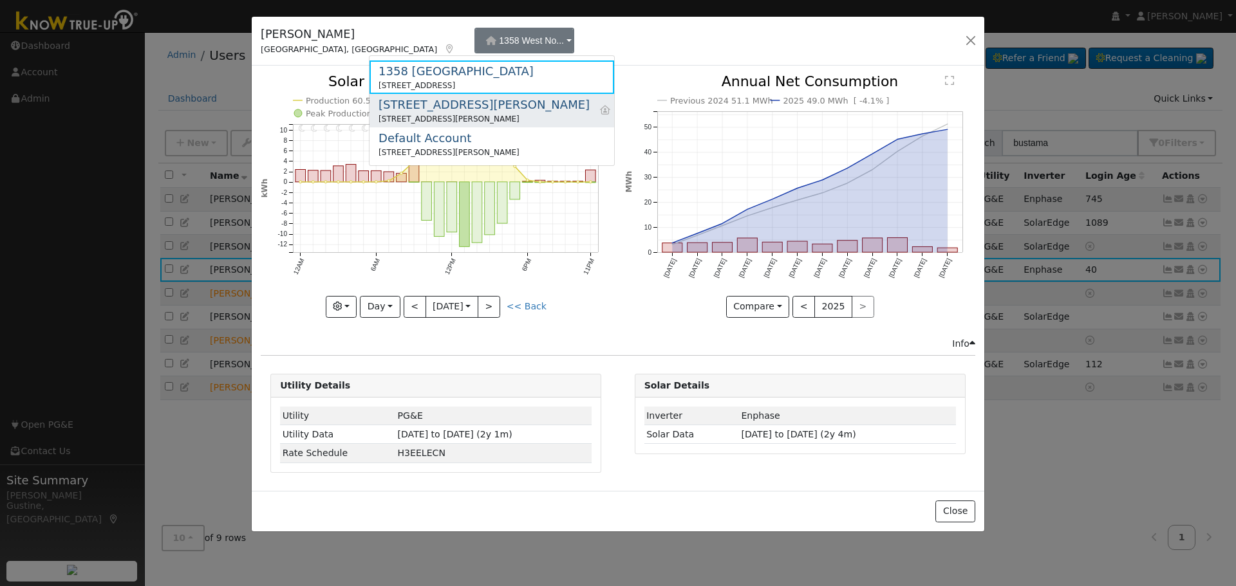
click at [461, 106] on div "[STREET_ADDRESS][PERSON_NAME]" at bounding box center [483, 104] width 211 height 17
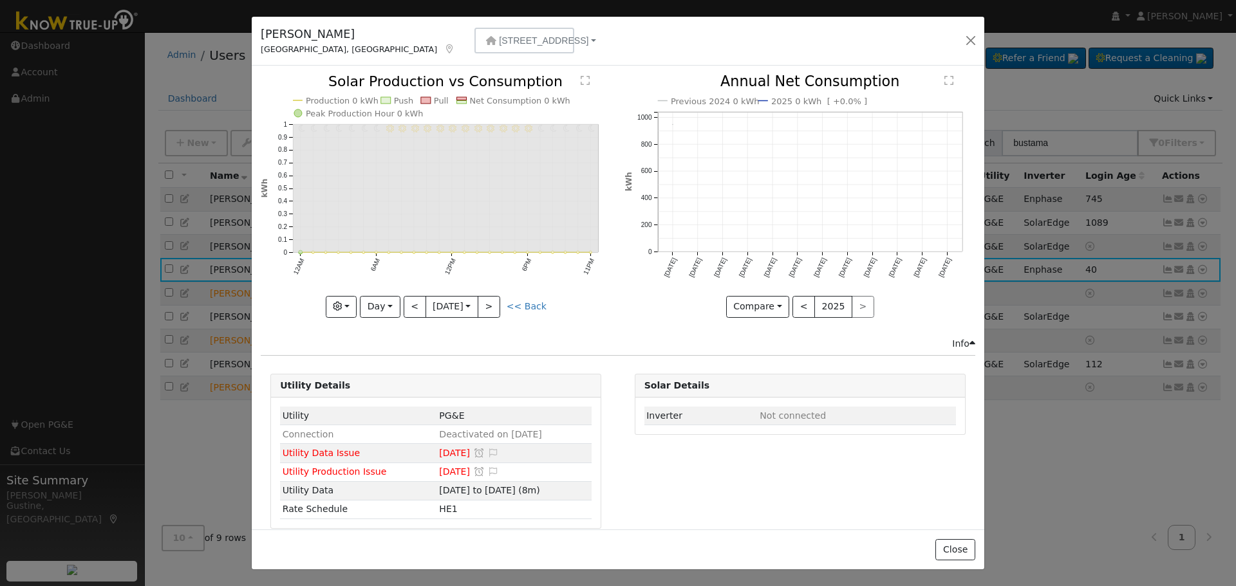
click at [430, 25] on div "[PERSON_NAME] [GEOGRAPHIC_DATA][STREET_ADDRESS][GEOGRAPHIC_DATA] 1358 [GEOGRAPH…" at bounding box center [618, 42] width 732 height 50
click at [499, 35] on span "[STREET_ADDRESS]" at bounding box center [543, 40] width 89 height 10
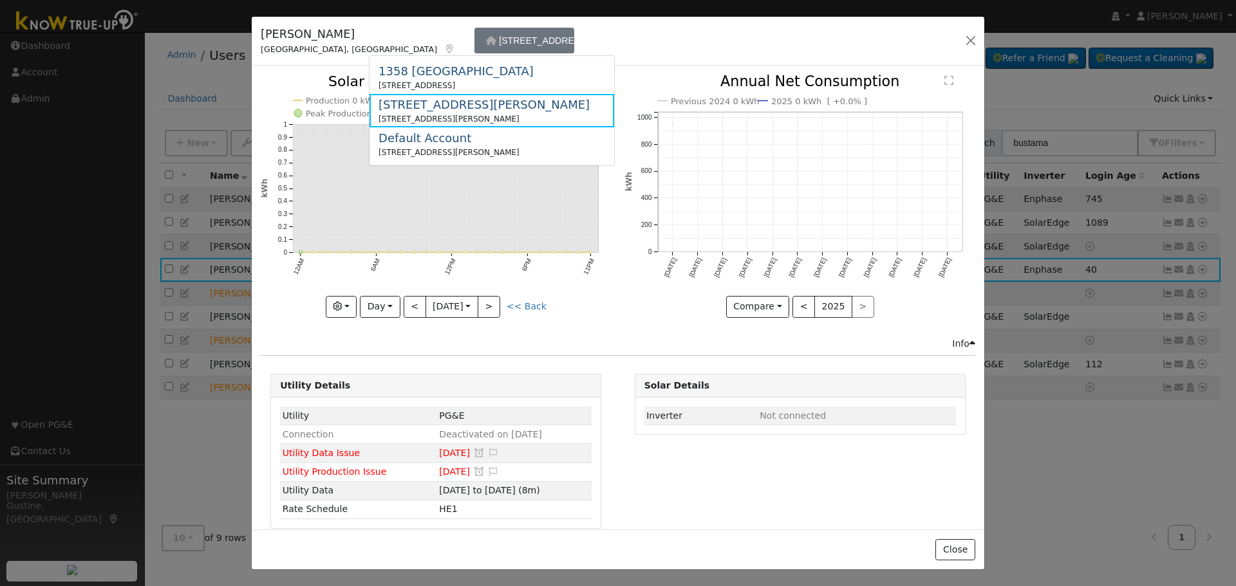
click at [437, 54] on div "[PERSON_NAME] [GEOGRAPHIC_DATA][STREET_ADDRESS][GEOGRAPHIC_DATA] 1358 [GEOGRAPH…" at bounding box center [618, 42] width 732 height 50
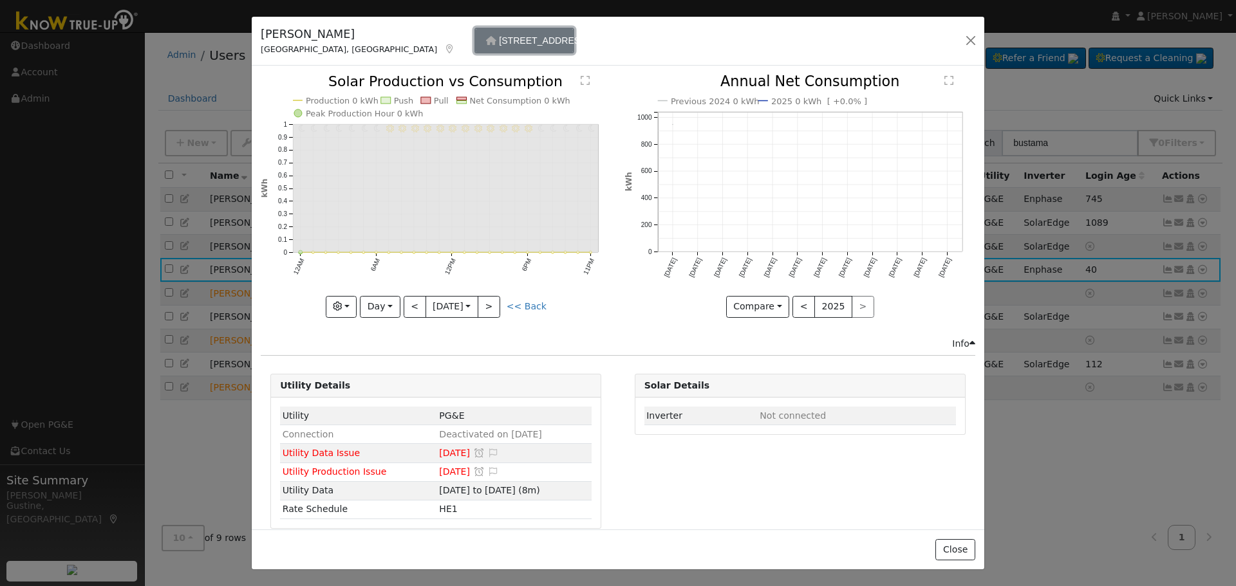
click at [474, 33] on button "[STREET_ADDRESS]" at bounding box center [524, 41] width 100 height 26
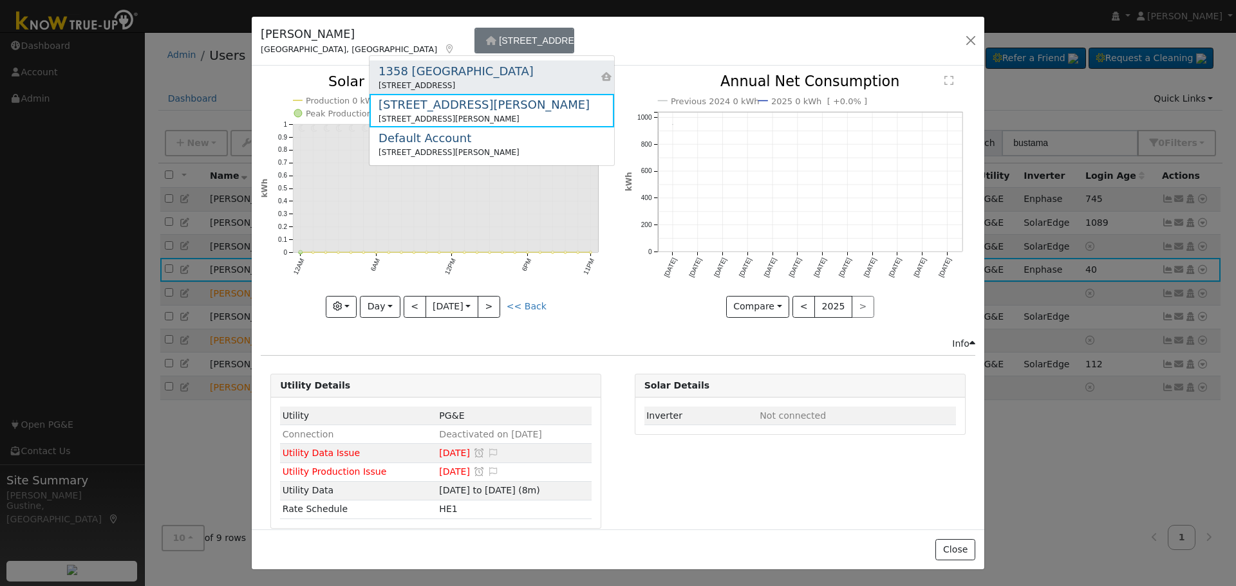
click at [433, 71] on div "1358 [GEOGRAPHIC_DATA]" at bounding box center [455, 70] width 155 height 17
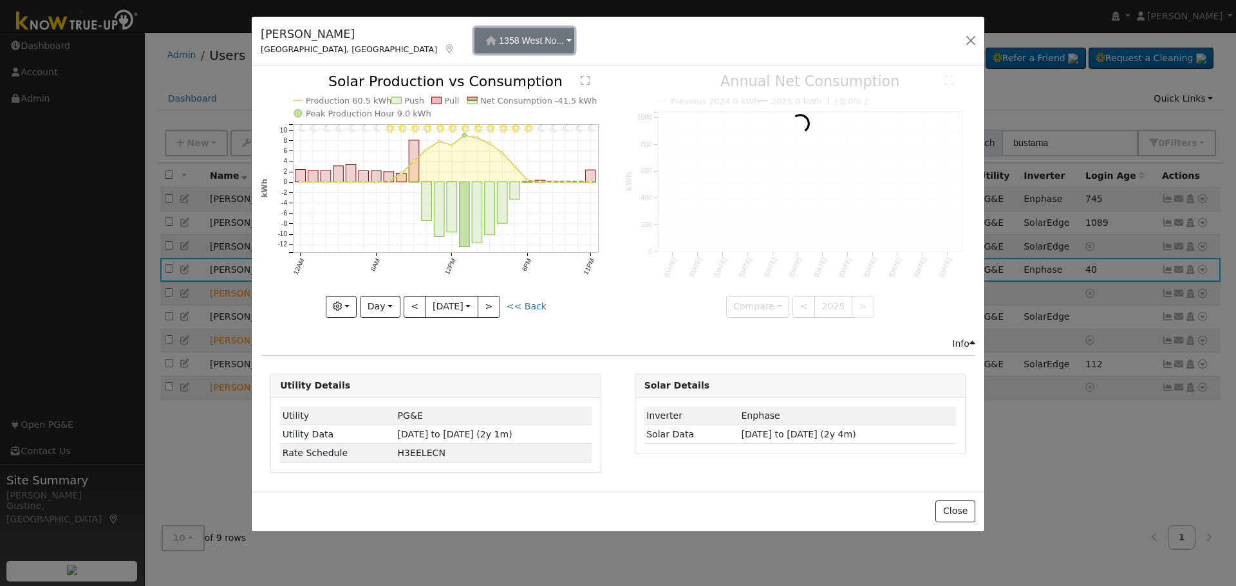
click at [499, 39] on span "1358 West No..." at bounding box center [531, 40] width 65 height 10
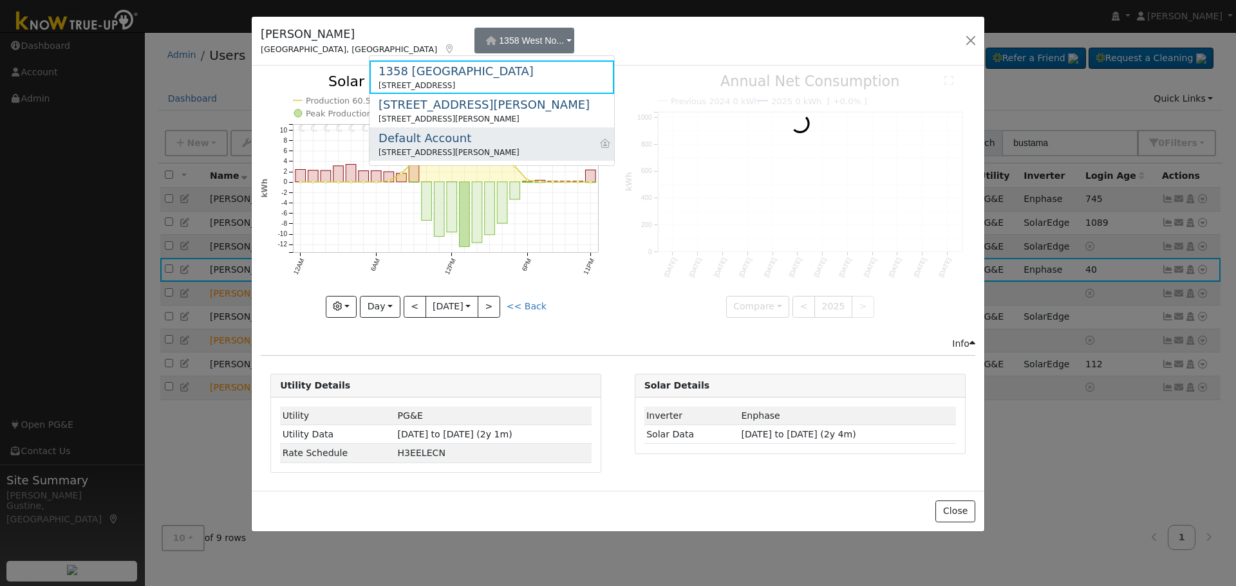
click at [429, 132] on div "Default Account" at bounding box center [448, 137] width 141 height 17
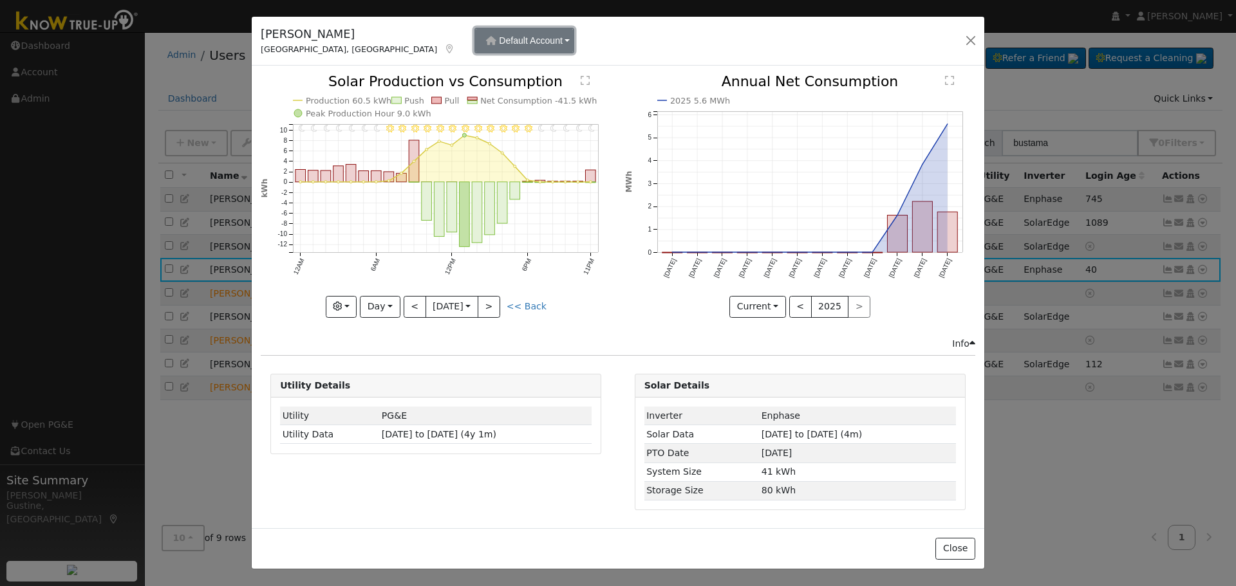
click at [474, 48] on button "Default Account" at bounding box center [524, 41] width 100 height 26
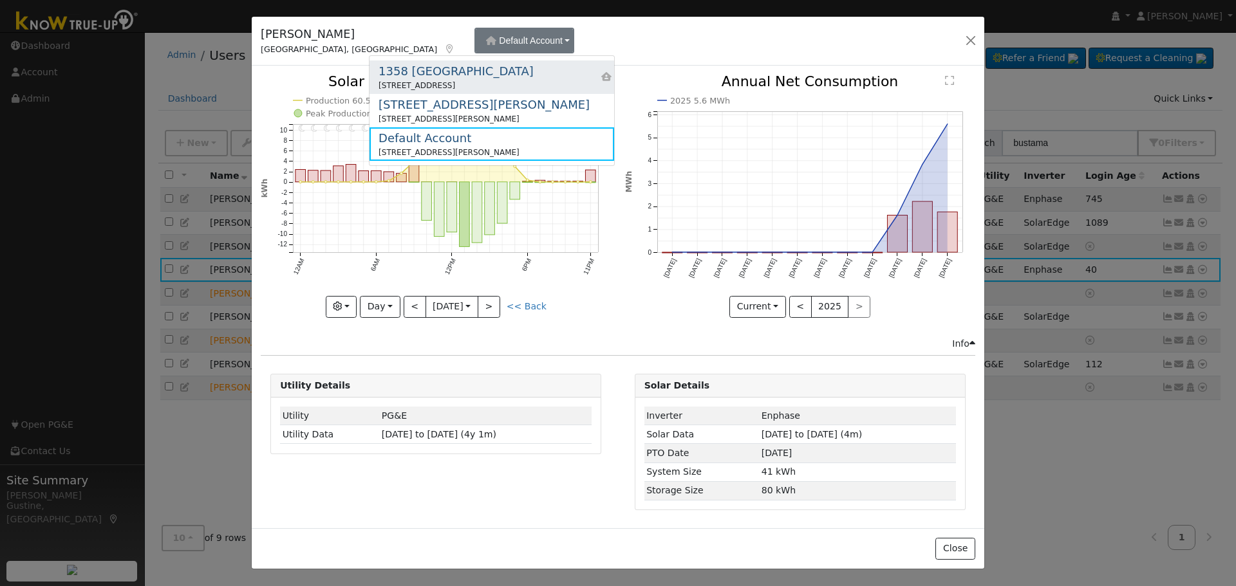
click at [440, 89] on div "[STREET_ADDRESS]" at bounding box center [455, 86] width 155 height 12
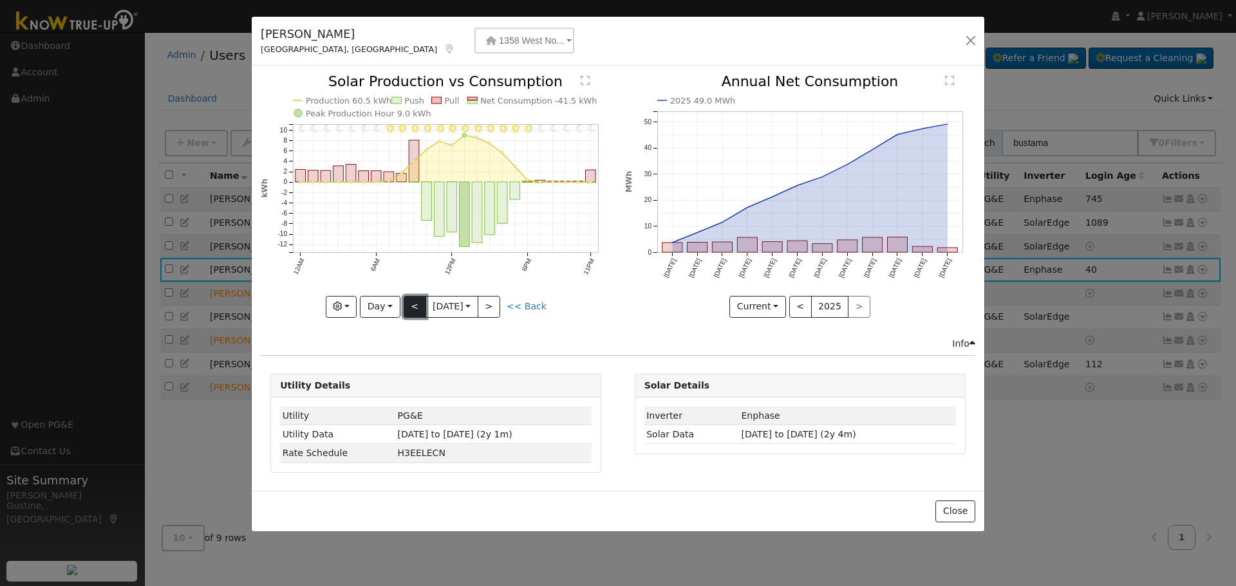
click at [416, 309] on button "<" at bounding box center [414, 307] width 23 height 22
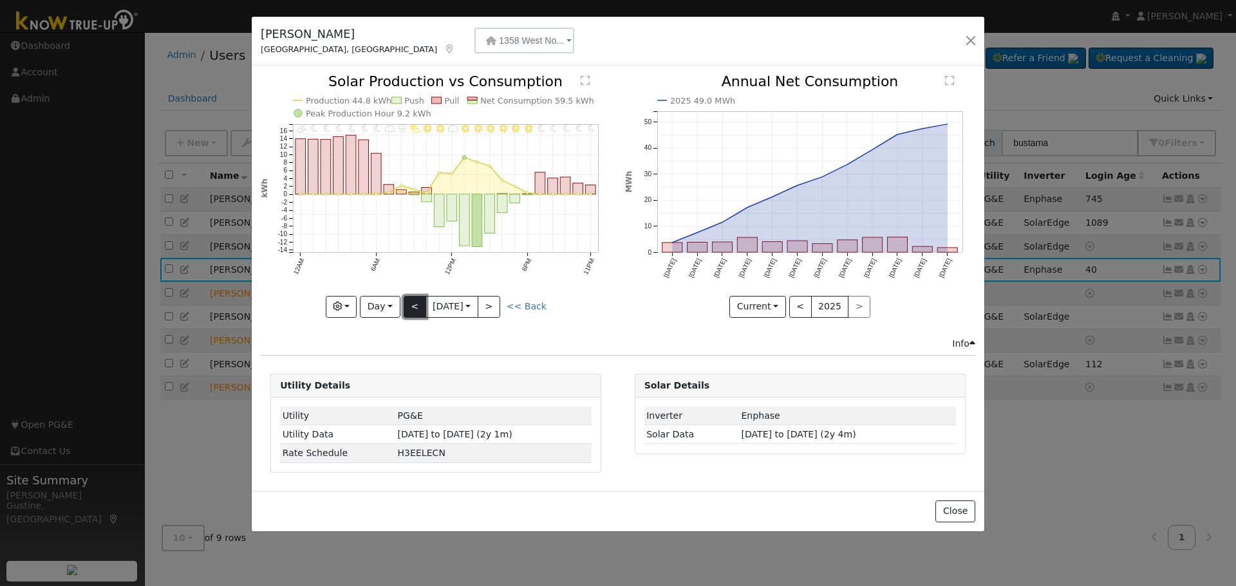
click at [414, 302] on button "<" at bounding box center [414, 307] width 23 height 22
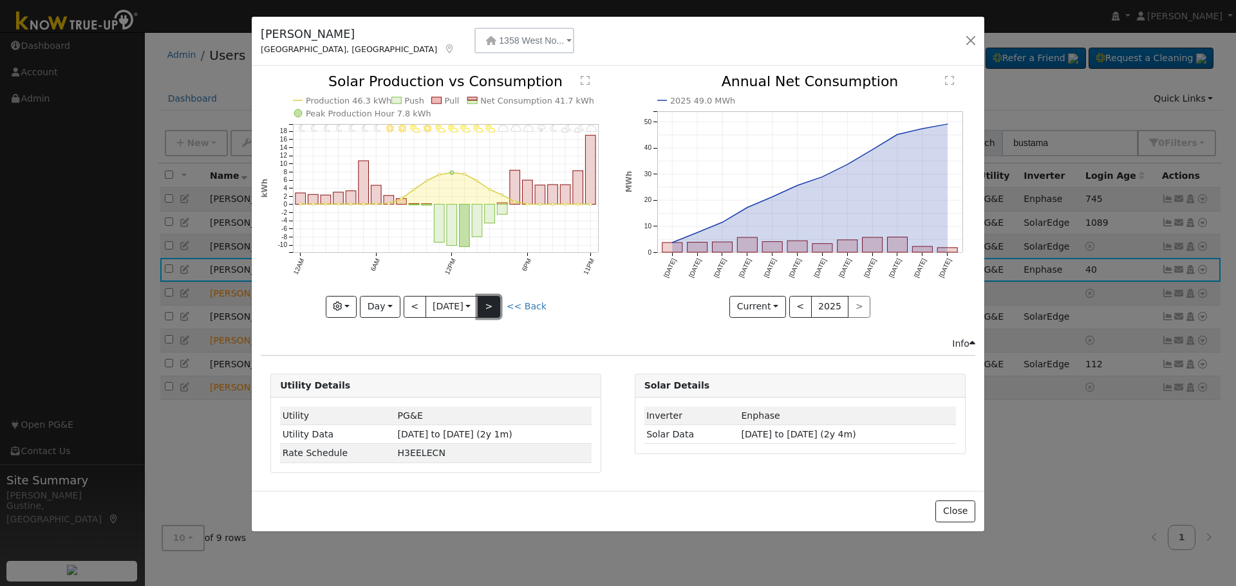
click at [499, 313] on button ">" at bounding box center [488, 307] width 23 height 22
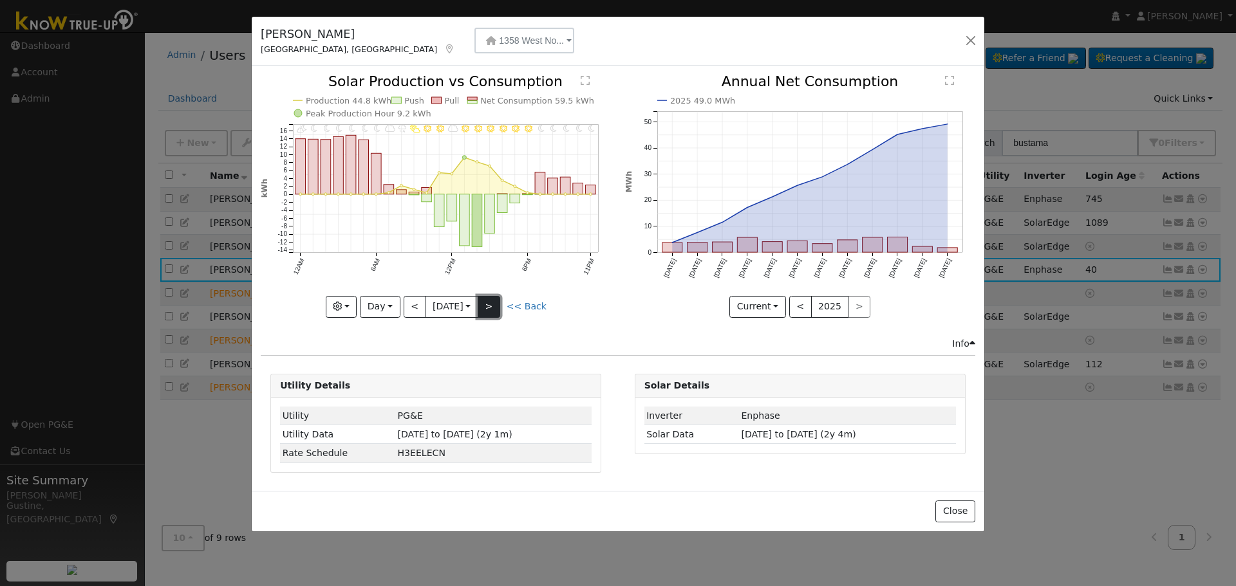
click at [499, 313] on button ">" at bounding box center [488, 307] width 23 height 22
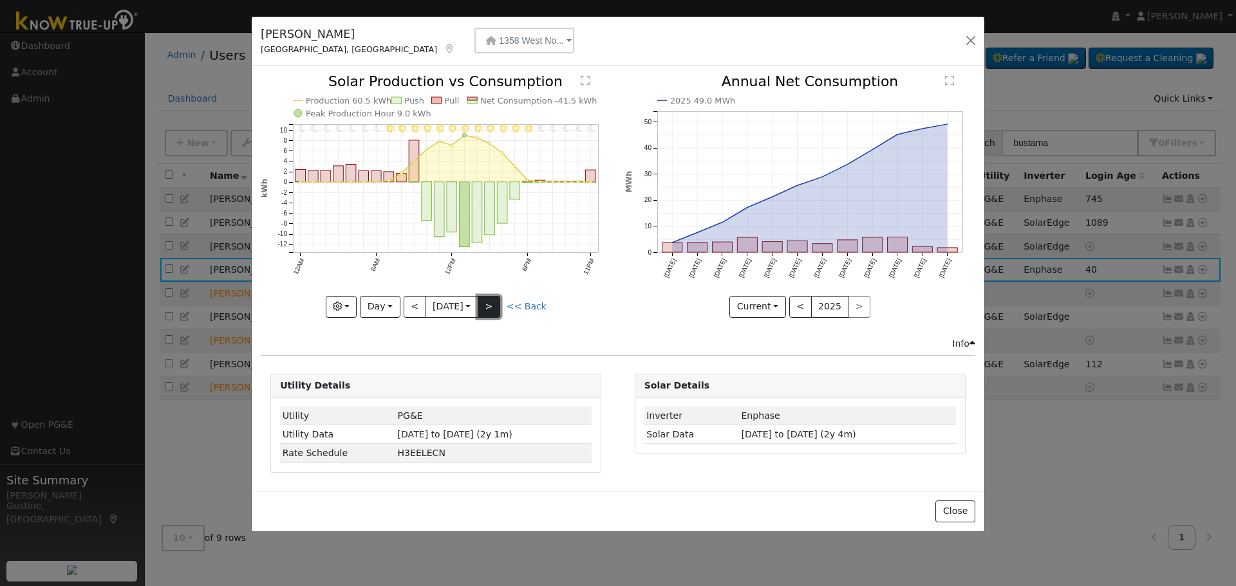
click at [499, 313] on button ">" at bounding box center [488, 307] width 23 height 22
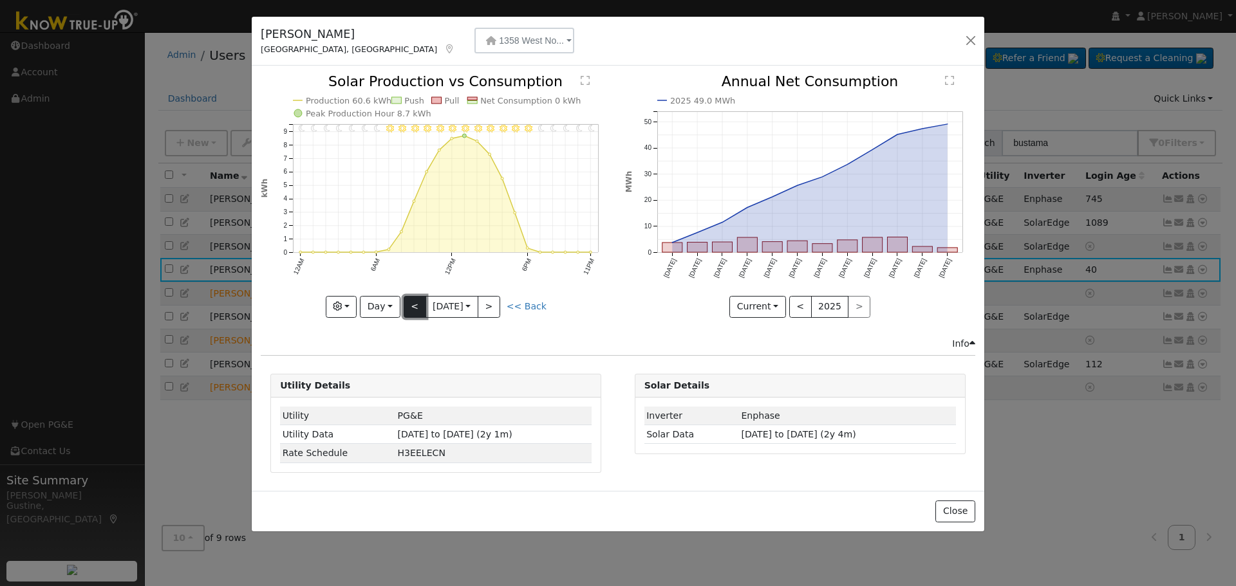
click at [414, 310] on button "<" at bounding box center [414, 307] width 23 height 22
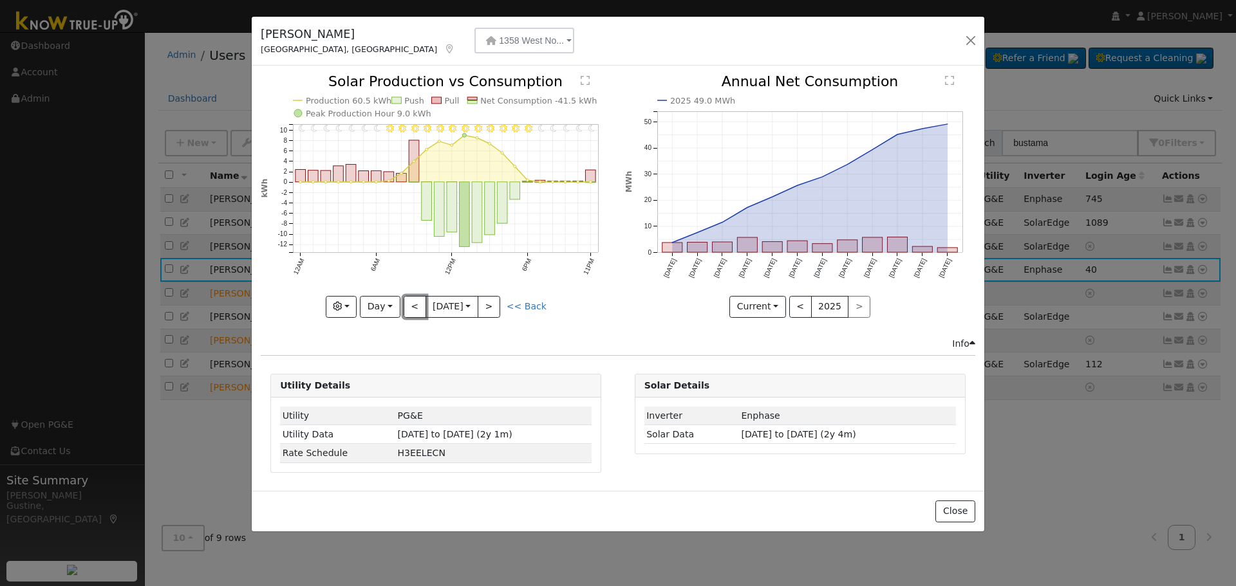
click at [408, 311] on button "<" at bounding box center [414, 307] width 23 height 22
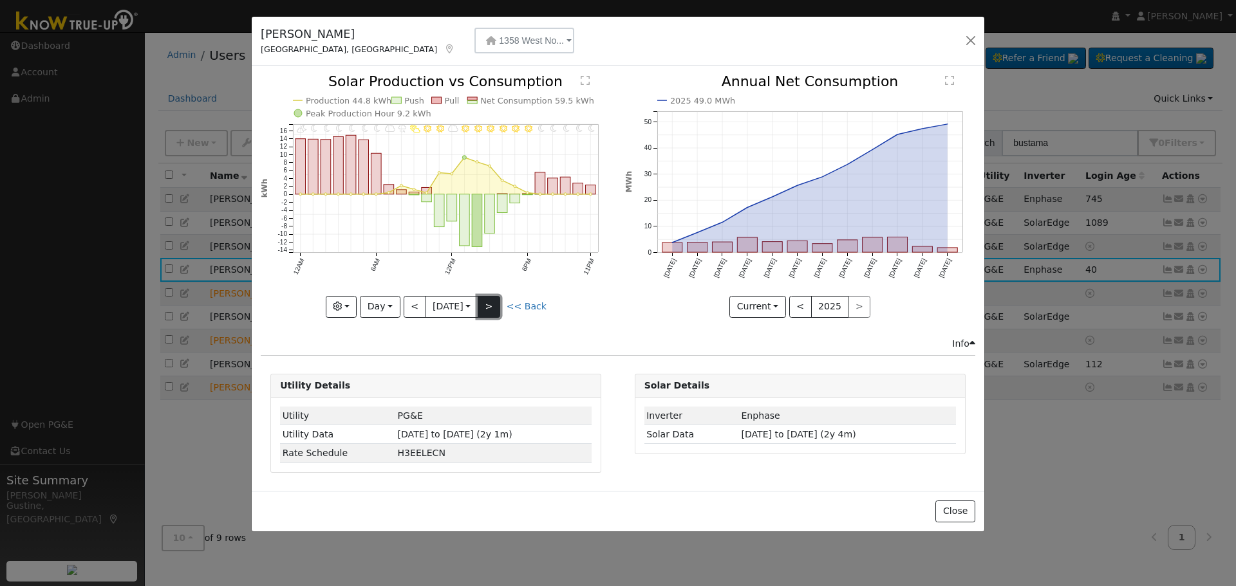
click at [500, 304] on button ">" at bounding box center [488, 307] width 23 height 22
type input "[DATE]"
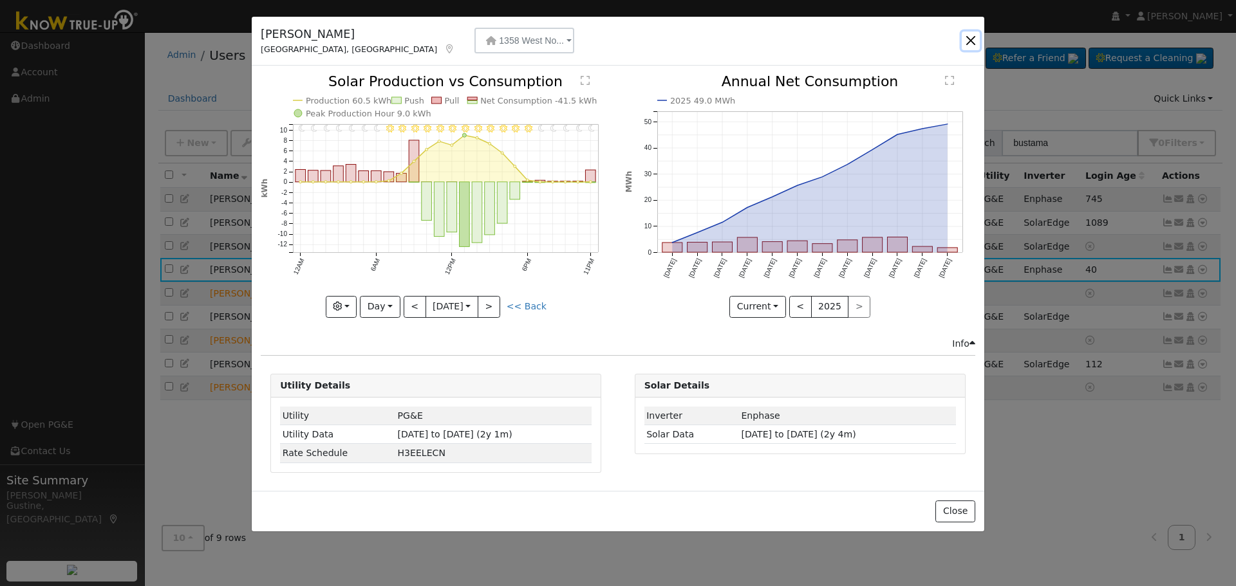
click at [977, 41] on button "button" at bounding box center [970, 41] width 18 height 18
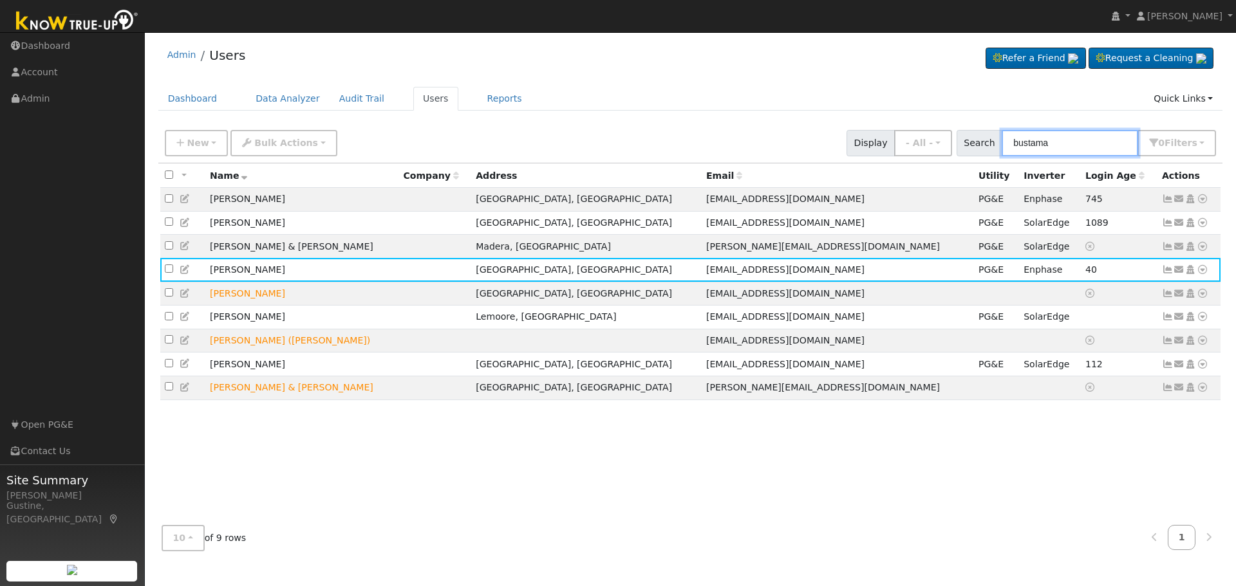
click at [1080, 141] on input "bustama" at bounding box center [1069, 143] width 136 height 26
click at [1080, 142] on input "bustama" at bounding box center [1069, 143] width 136 height 26
type input "[PERSON_NAME]"
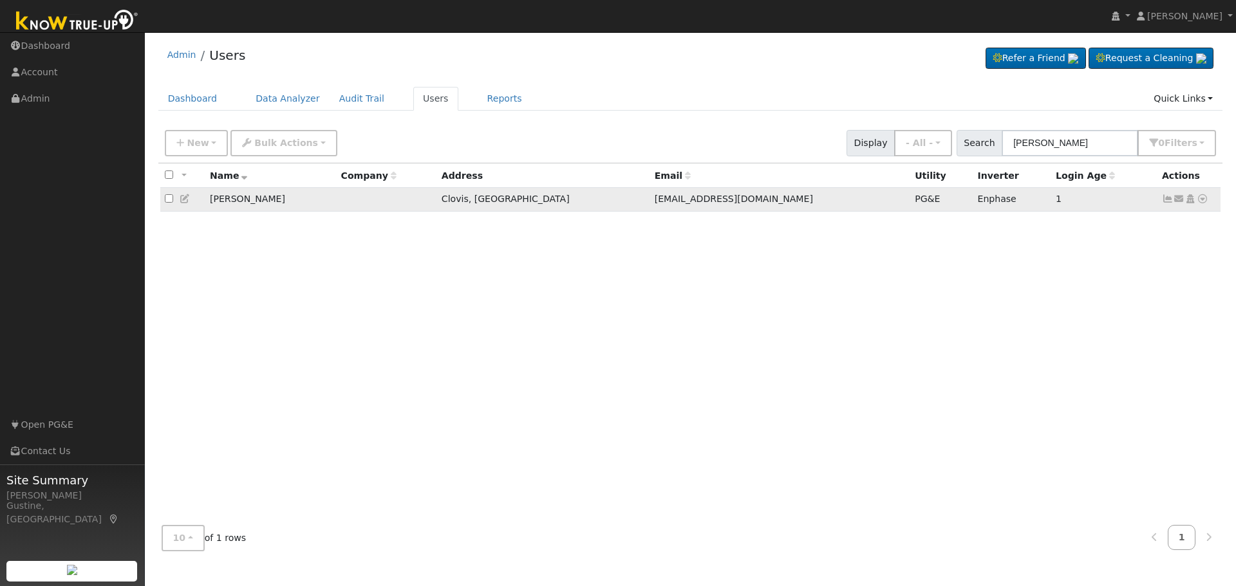
click at [1170, 203] on icon at bounding box center [1168, 198] width 12 height 9
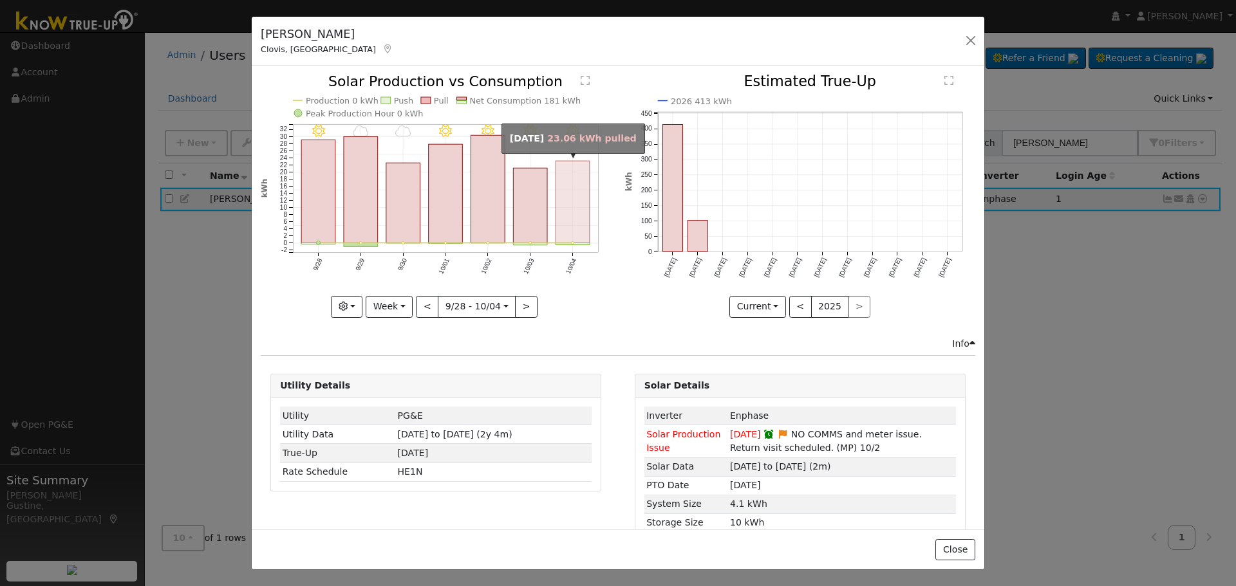
click at [576, 203] on rect "onclick=""" at bounding box center [573, 203] width 34 height 82
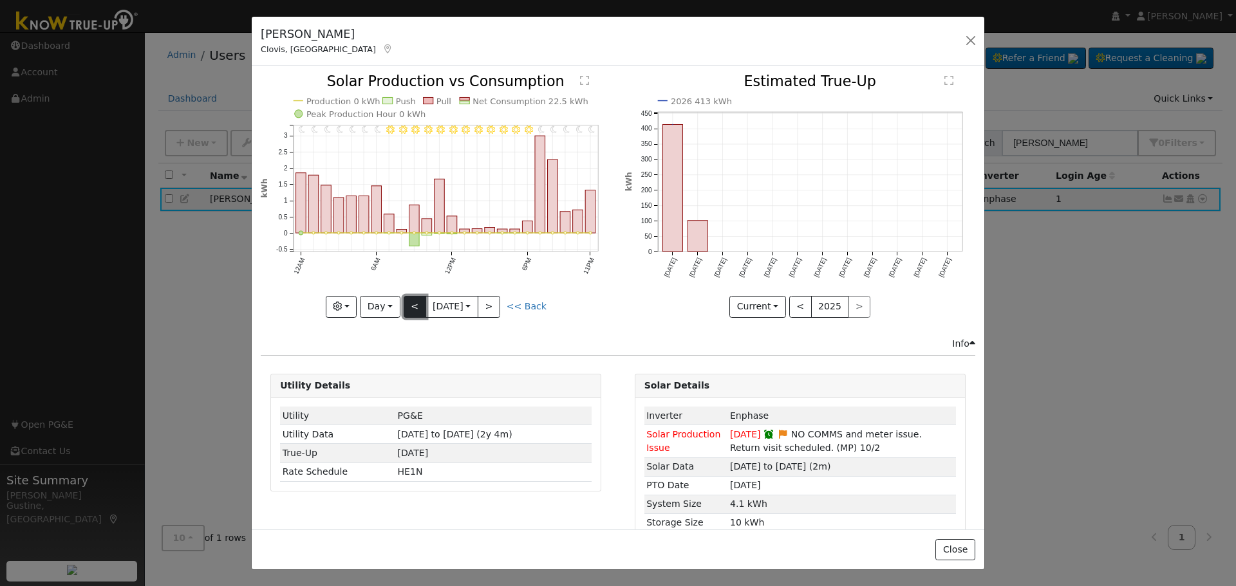
click at [409, 311] on button "<" at bounding box center [414, 307] width 23 height 22
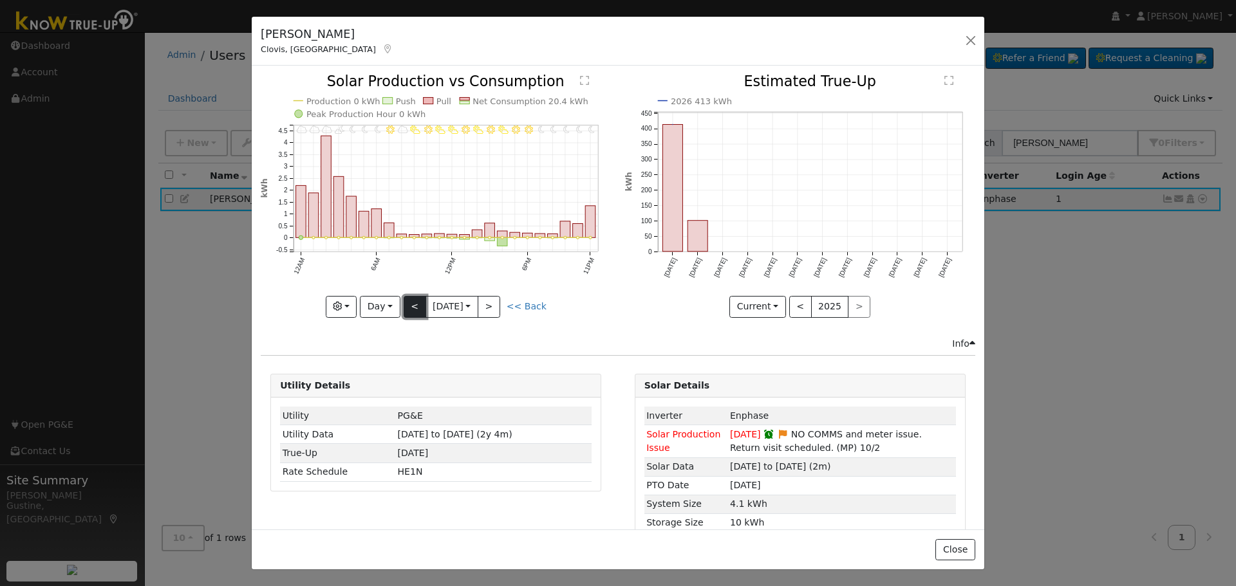
click at [409, 296] on button "<" at bounding box center [414, 307] width 23 height 22
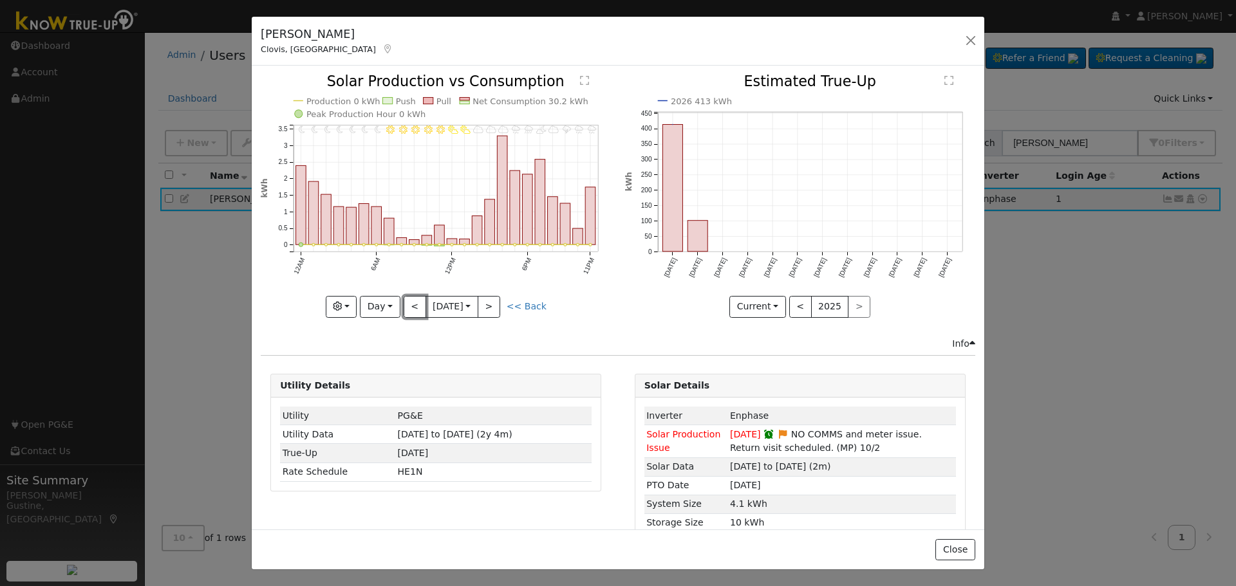
click at [416, 296] on button "<" at bounding box center [414, 307] width 23 height 22
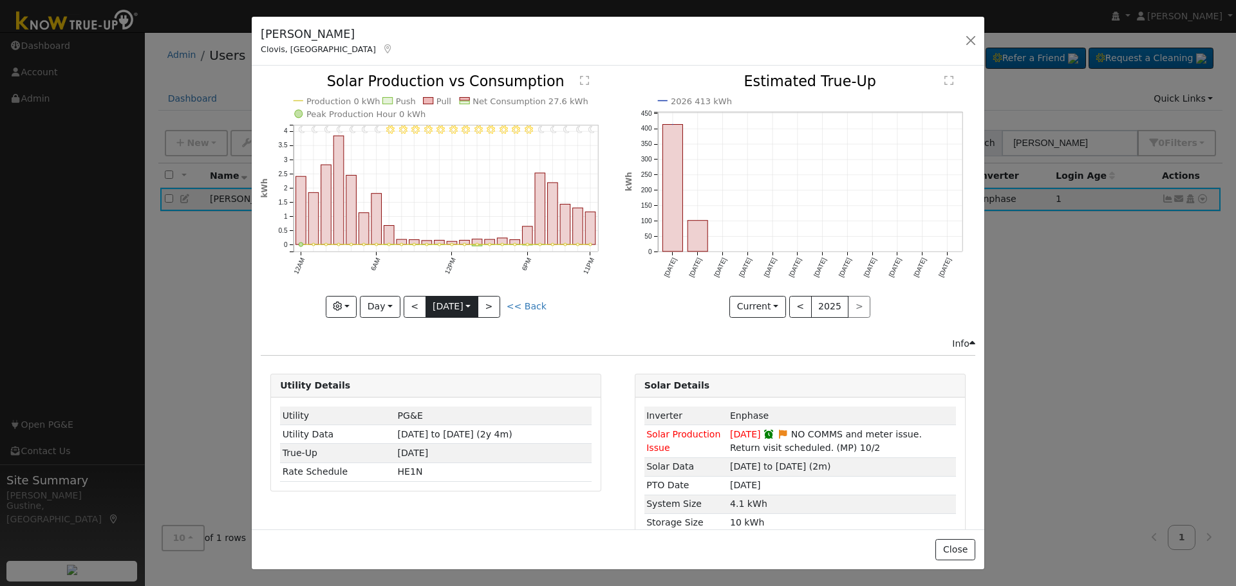
click at [426, 300] on input "[DATE]" at bounding box center [451, 307] width 51 height 21
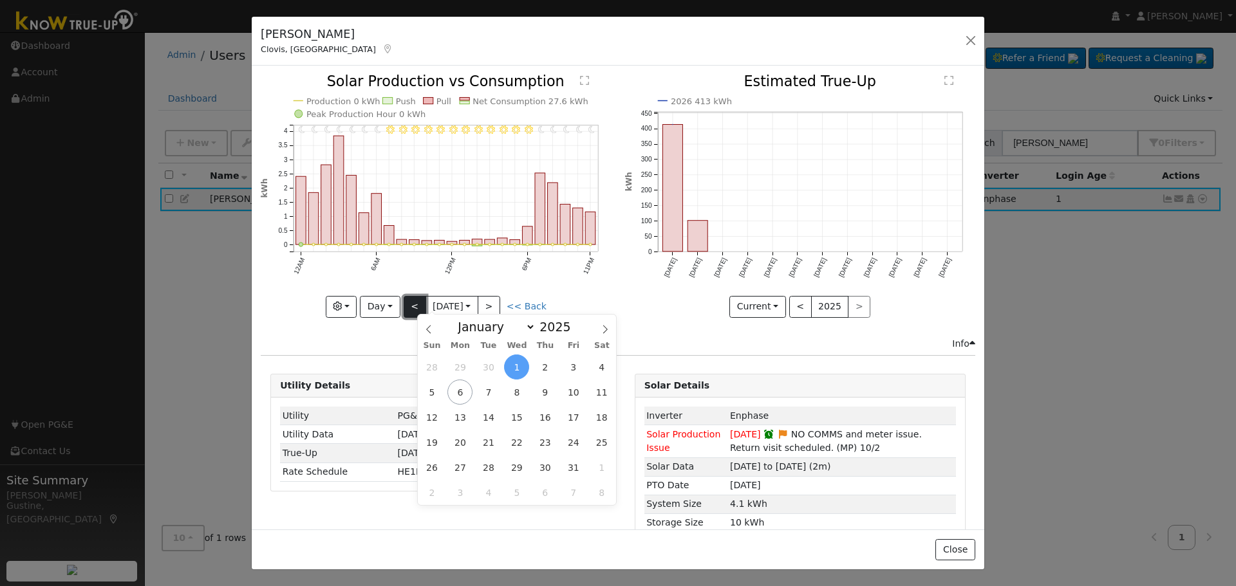
click at [411, 304] on button "<" at bounding box center [414, 307] width 23 height 22
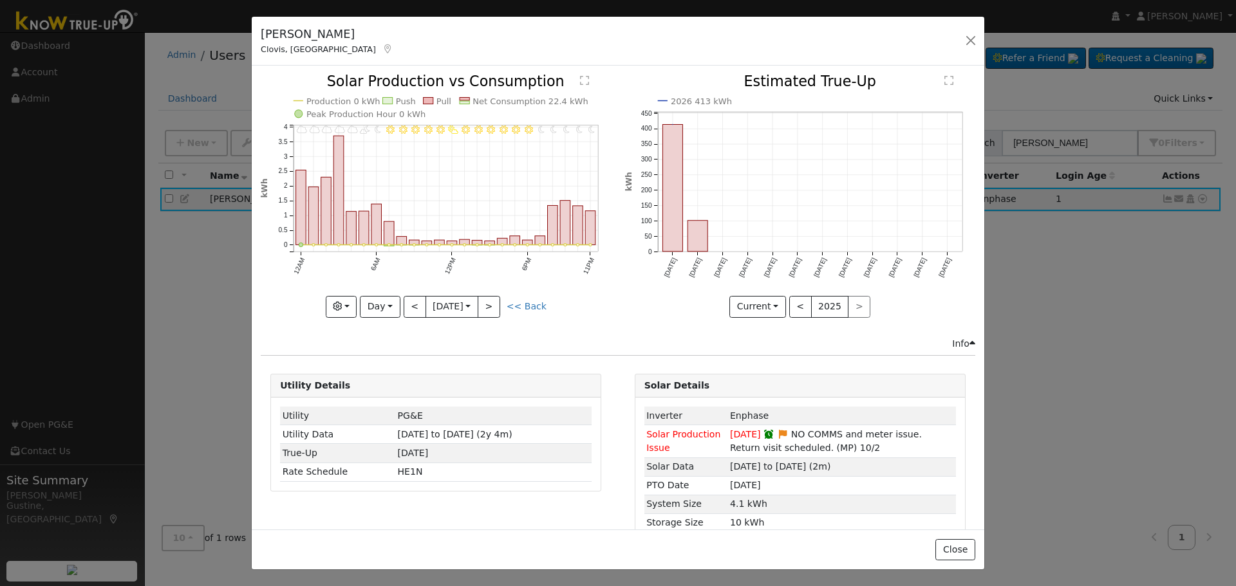
click at [400, 310] on icon "11PM - Clear 10PM - Clear 9PM - Clear 8PM - Clear 7PM - Clear 6PM - Clear 5PM -…" at bounding box center [436, 195] width 350 height 241
click at [406, 297] on button "<" at bounding box center [414, 307] width 23 height 22
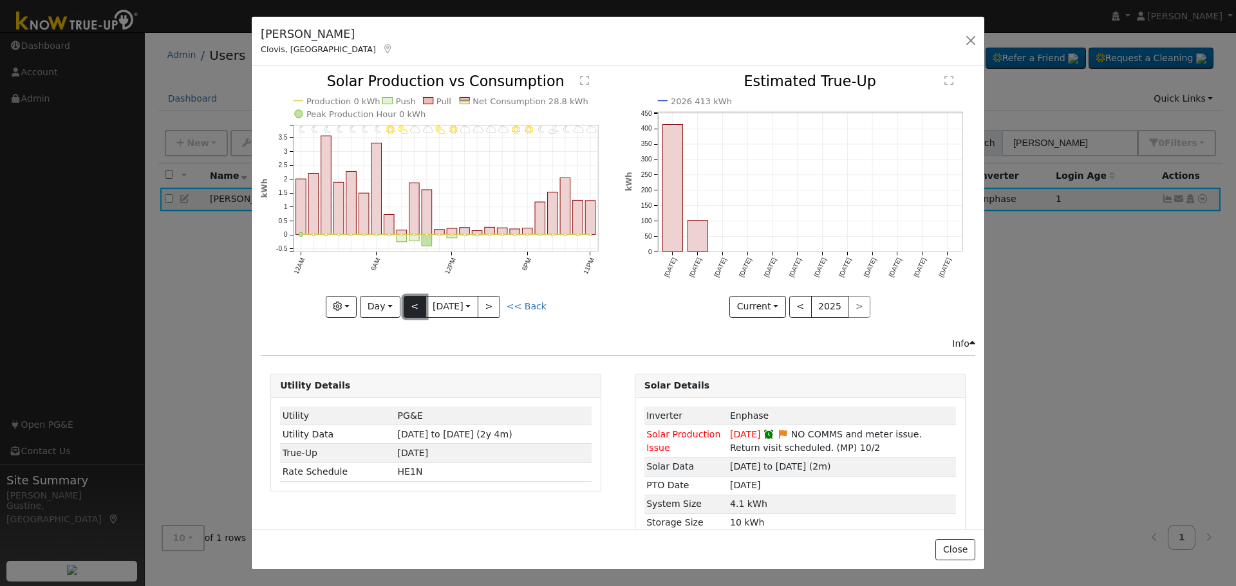
click at [406, 297] on button "<" at bounding box center [414, 307] width 23 height 22
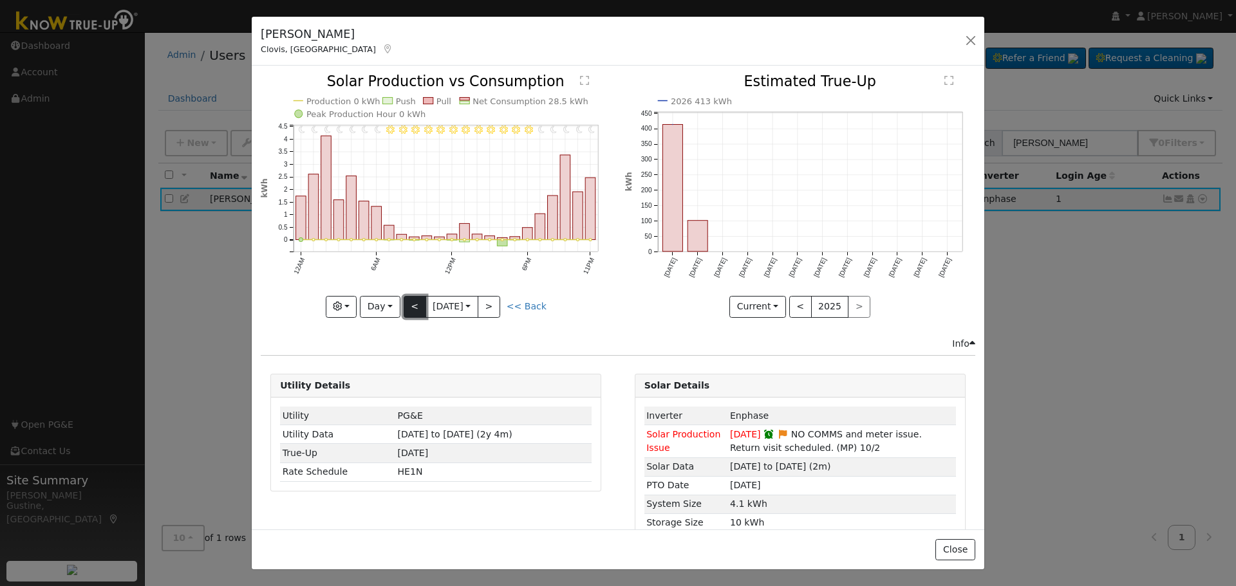
click at [406, 296] on button "<" at bounding box center [414, 307] width 23 height 22
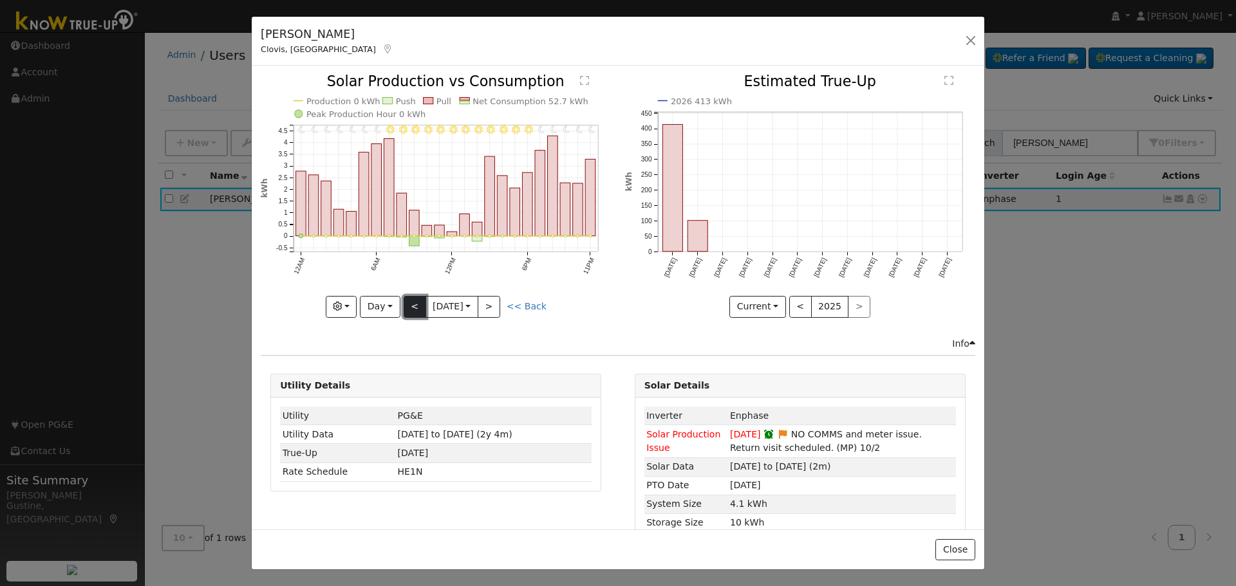
click at [406, 296] on button "<" at bounding box center [414, 307] width 23 height 22
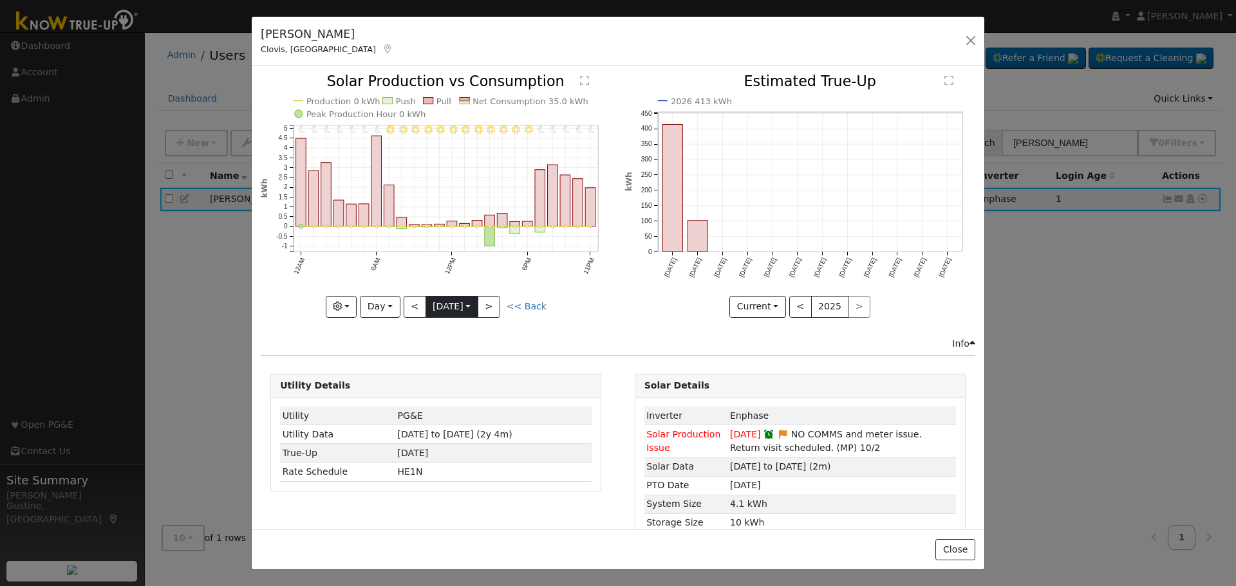
click at [426, 310] on input "[DATE]" at bounding box center [451, 307] width 51 height 21
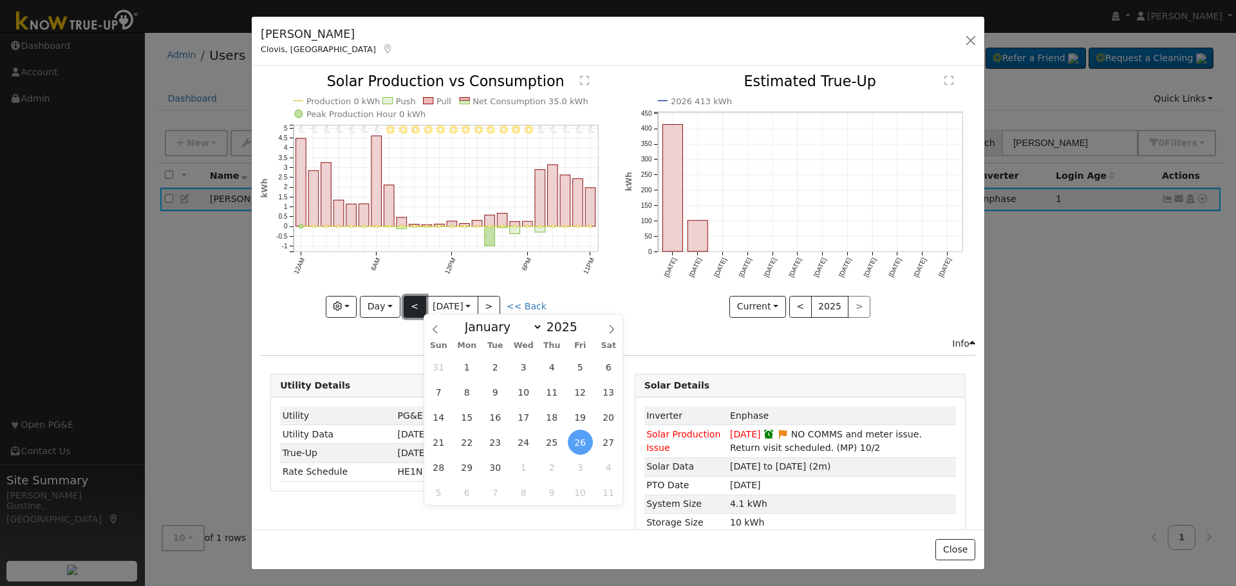
click at [418, 308] on button "<" at bounding box center [414, 307] width 23 height 22
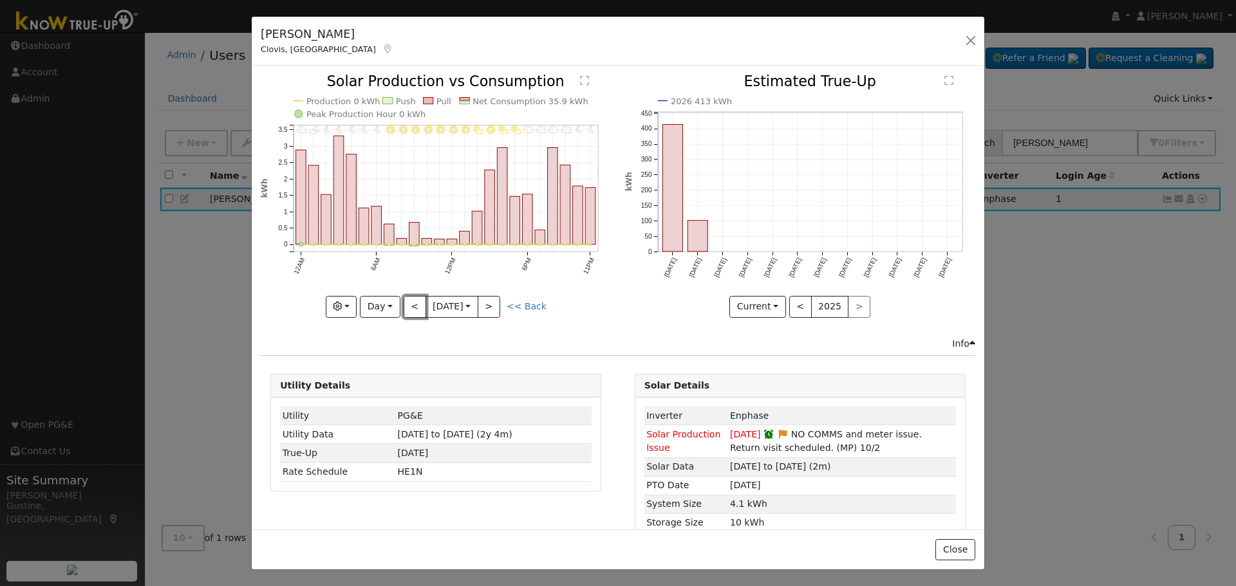
click at [420, 306] on button "<" at bounding box center [414, 307] width 23 height 22
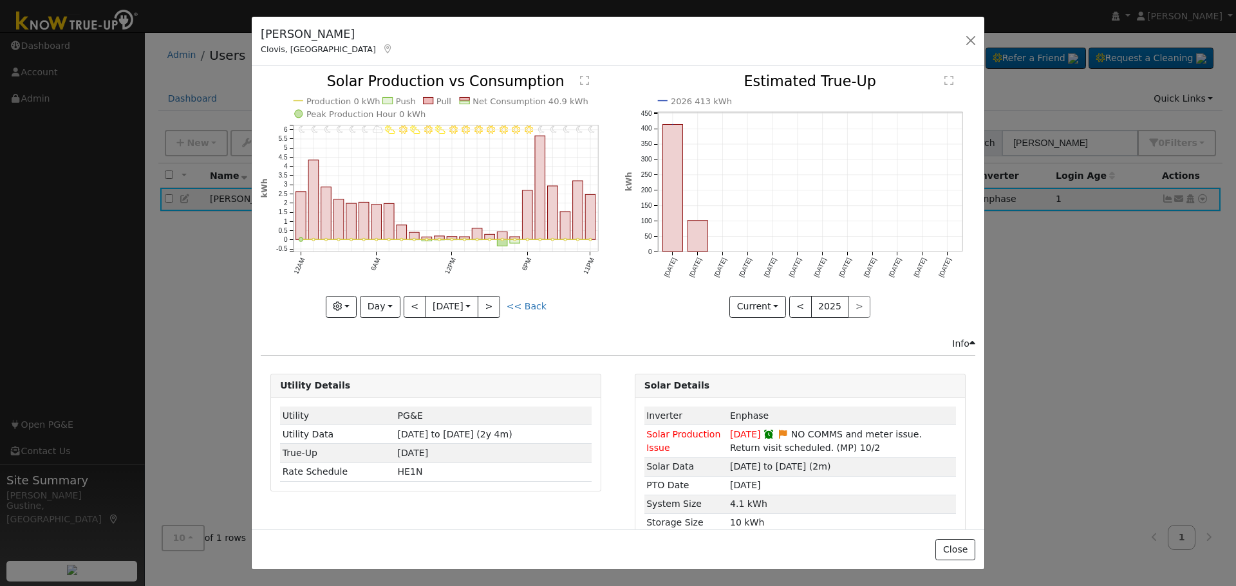
click at [420, 306] on div "11PM - MostlyClear 10PM - MostlyClear 9PM - MostlyClear 8PM - MostlyClear 7PM -…" at bounding box center [436, 196] width 350 height 243
drag, startPoint x: 420, startPoint y: 306, endPoint x: 421, endPoint y: 314, distance: 8.4
click at [421, 313] on body "[PERSON_NAME] [PERSON_NAME] Profile My Company Help Center Terms Of Service See…" at bounding box center [618, 309] width 1236 height 554
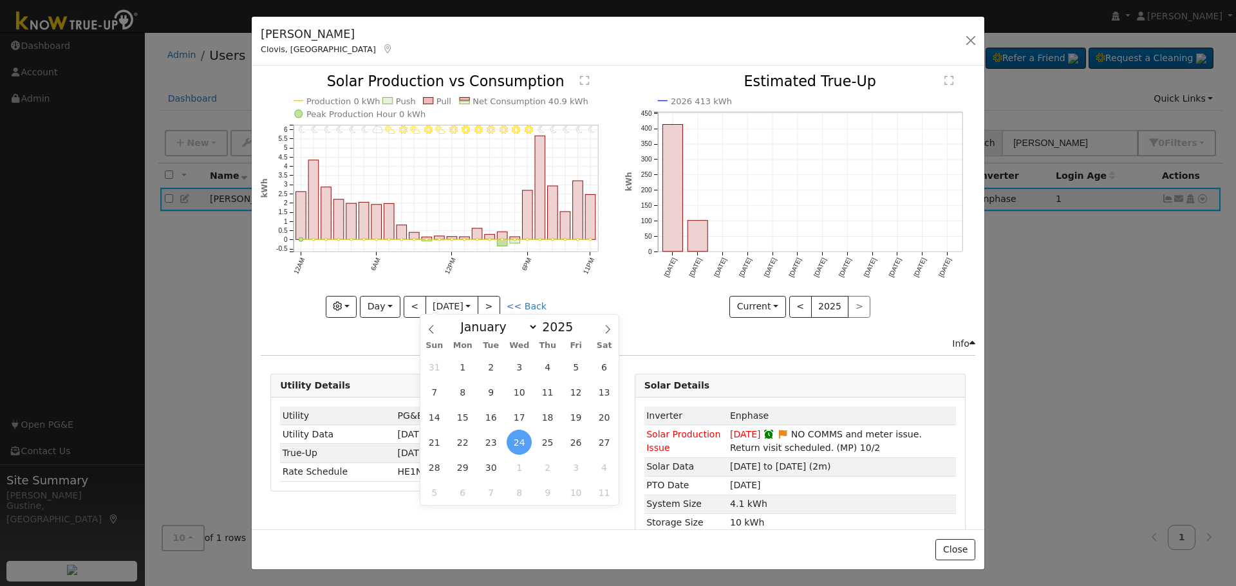
click at [411, 315] on div "11PM - MostlyClear 10PM - MostlyClear 9PM - MostlyClear 8PM - MostlyClear 7PM -…" at bounding box center [436, 206] width 364 height 262
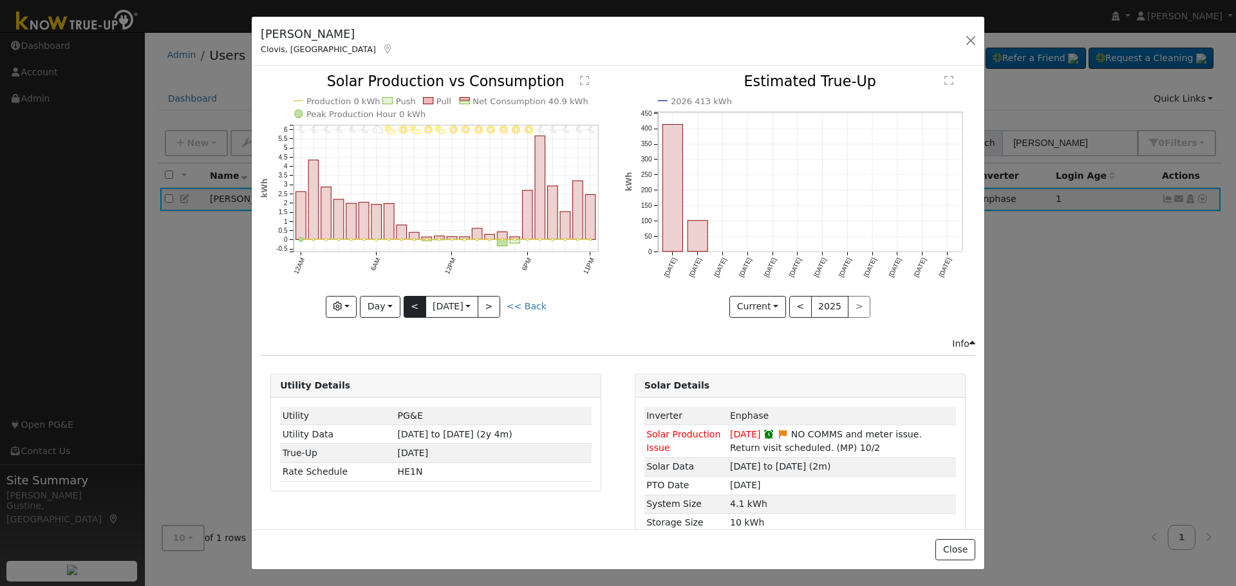
click at [416, 313] on div "11PM - MostlyClear 10PM - MostlyClear 9PM - MostlyClear 8PM - MostlyClear 7PM -…" at bounding box center [436, 206] width 364 height 262
click at [410, 307] on button "<" at bounding box center [414, 307] width 23 height 22
type input "[DATE]"
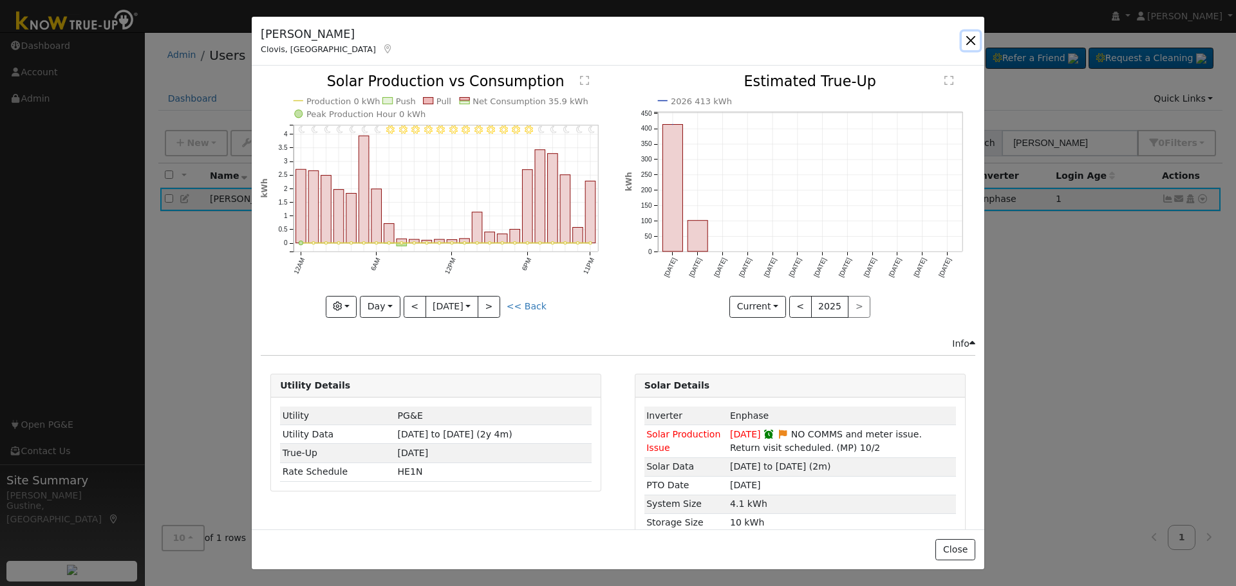
click at [972, 33] on button "button" at bounding box center [970, 41] width 18 height 18
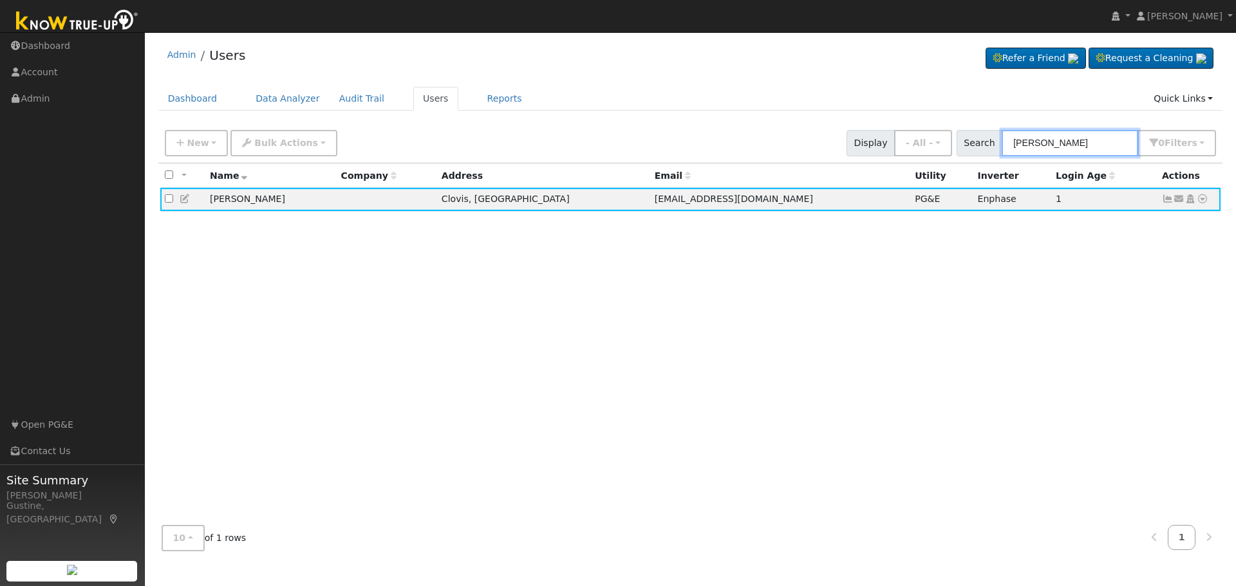
click at [1058, 144] on input "[PERSON_NAME]" at bounding box center [1069, 143] width 136 height 26
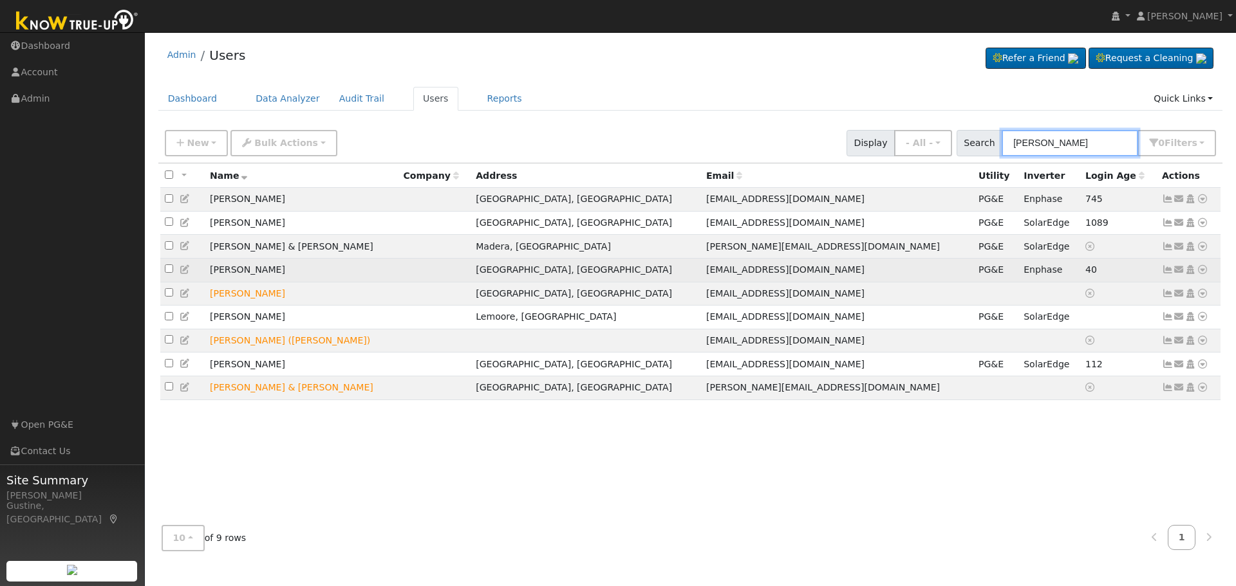
type input "[PERSON_NAME]"
click at [1171, 275] on link at bounding box center [1168, 269] width 12 height 10
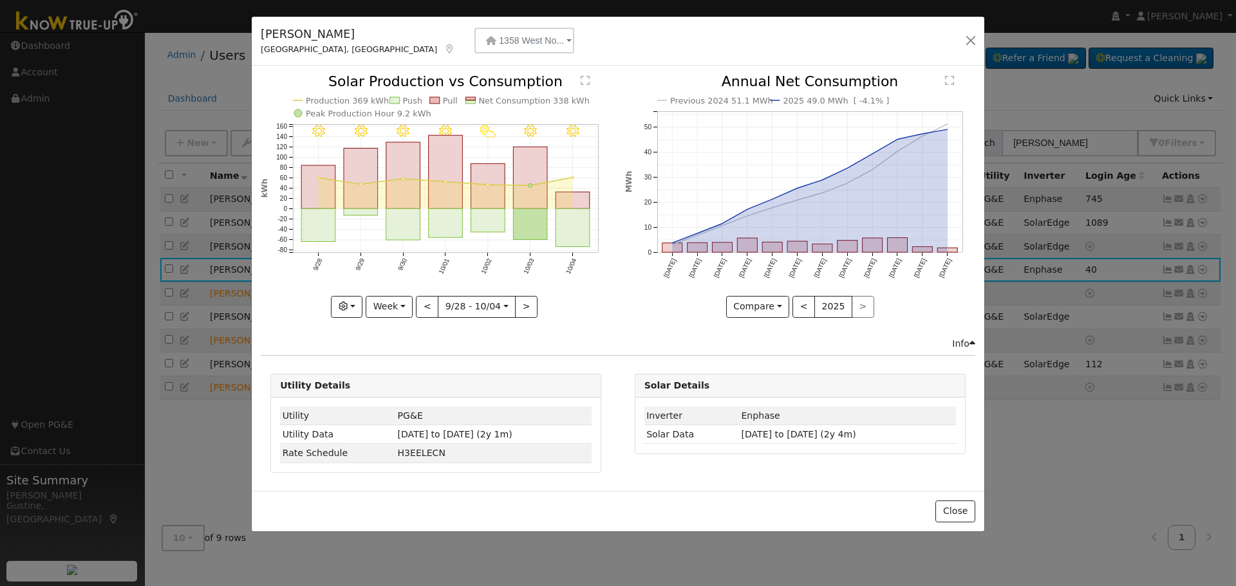
click at [573, 216] on rect "onclick=""" at bounding box center [573, 228] width 34 height 38
type input "[DATE]"
